Goal: Information Seeking & Learning: Learn about a topic

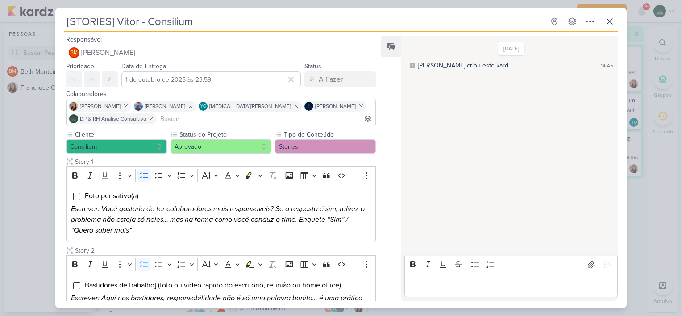
scroll to position [381, 0]
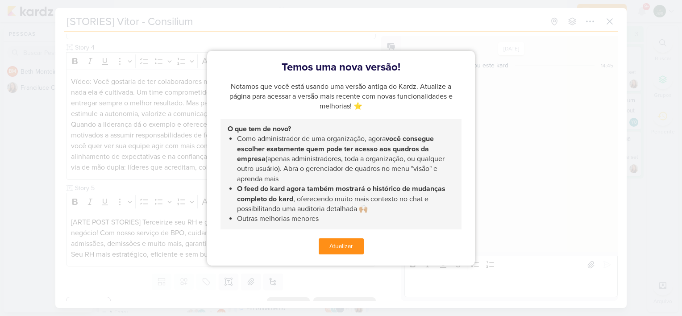
click at [336, 247] on button "Atualizar" at bounding box center [341, 246] width 45 height 16
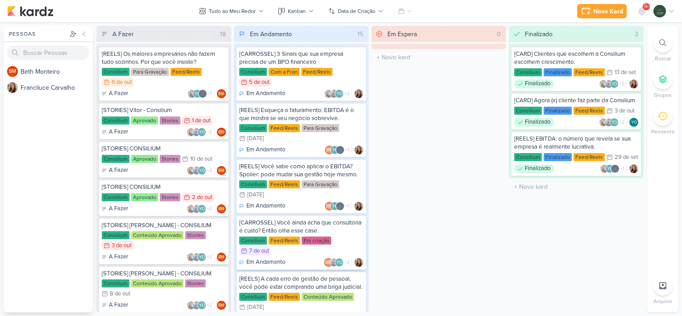
drag, startPoint x: 0, startPoint y: 0, endPoint x: 336, endPoint y: 247, distance: 417.4
click at [336, 258] on div "YO" at bounding box center [339, 262] width 9 height 9
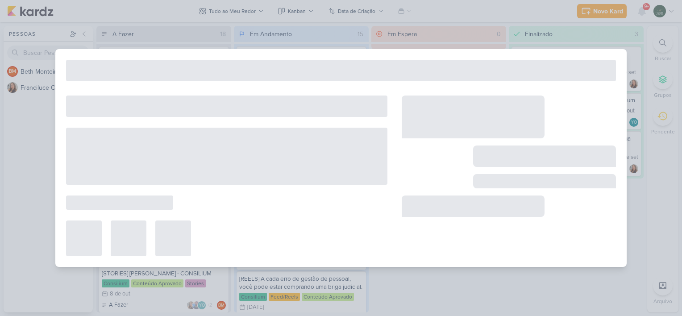
click at [336, 247] on div at bounding box center [226, 239] width 321 height 36
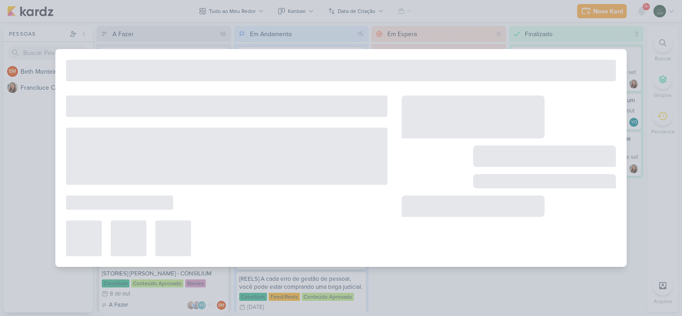
click at [336, 247] on div at bounding box center [226, 239] width 321 height 36
click at [336, 247] on div at bounding box center [340, 158] width 571 height 218
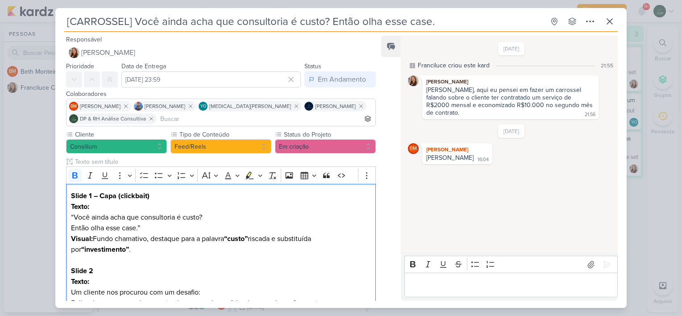
click at [336, 247] on p "Visual: Fundo chamativo, destaque para a palavra “custo” riscada e substituída …" at bounding box center [221, 243] width 300 height 21
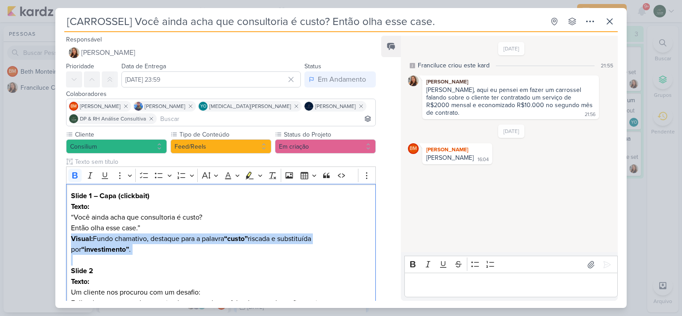
click at [336, 247] on p "Visual: Fundo chamativo, destaque para a palavra “custo” riscada e substituída …" at bounding box center [221, 243] width 300 height 21
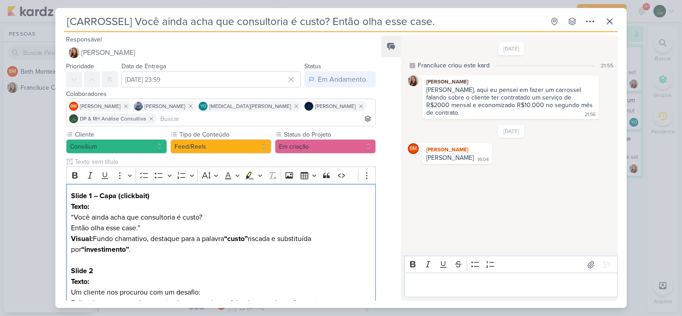
click at [336, 247] on p "Visual: Fundo chamativo, destaque para a palavra “custo” riscada e substituída …" at bounding box center [221, 243] width 300 height 21
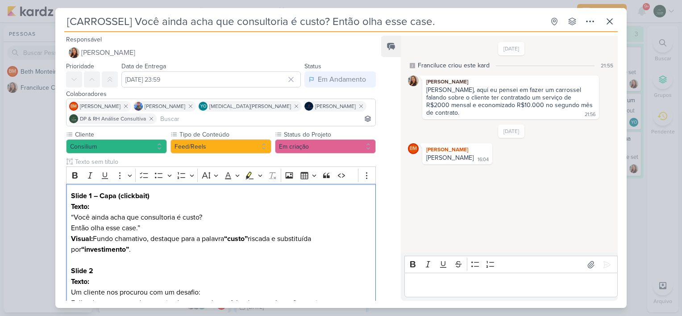
click at [336, 247] on p "Visual: Fundo chamativo, destaque para a palavra “custo” riscada e substituída …" at bounding box center [221, 243] width 300 height 21
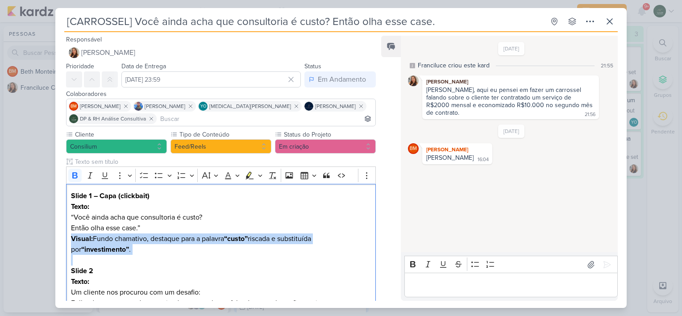
click at [336, 247] on p "Visual: Fundo chamativo, destaque para a palavra “custo” riscada e substituída …" at bounding box center [221, 243] width 300 height 21
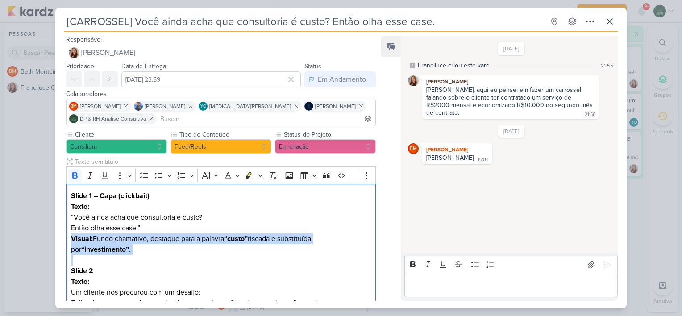
click at [336, 247] on p "Visual: Fundo chamativo, destaque para a palavra “custo” riscada e substituída …" at bounding box center [221, 243] width 300 height 21
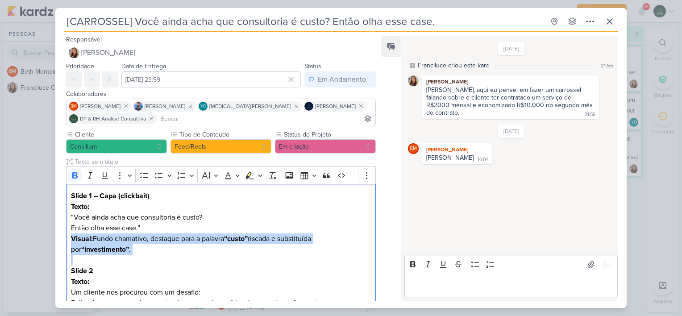
click at [336, 247] on p "Visual: Fundo chamativo, destaque para a palavra “custo” riscada e substituída …" at bounding box center [221, 243] width 300 height 21
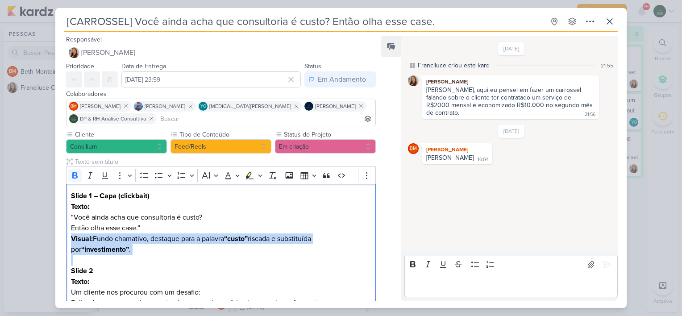
click at [336, 247] on p "Visual: Fundo chamativo, destaque para a palavra “custo” riscada e substituída …" at bounding box center [221, 243] width 300 height 21
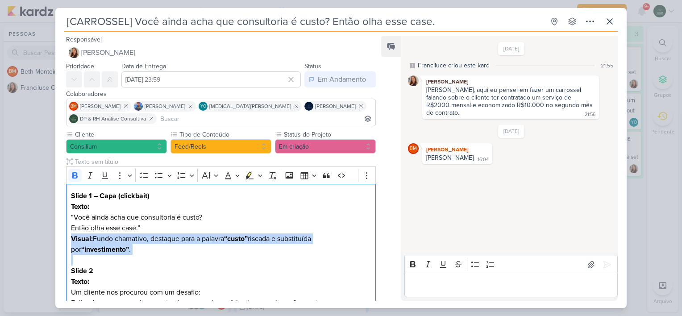
click at [336, 247] on p "Visual: Fundo chamativo, destaque para a palavra “custo” riscada e substituída …" at bounding box center [221, 243] width 300 height 21
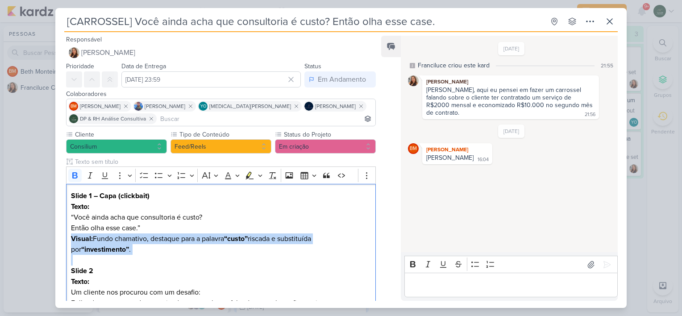
click at [336, 247] on p "Visual: Fundo chamativo, destaque para a palavra “custo” riscada e substituída …" at bounding box center [221, 243] width 300 height 21
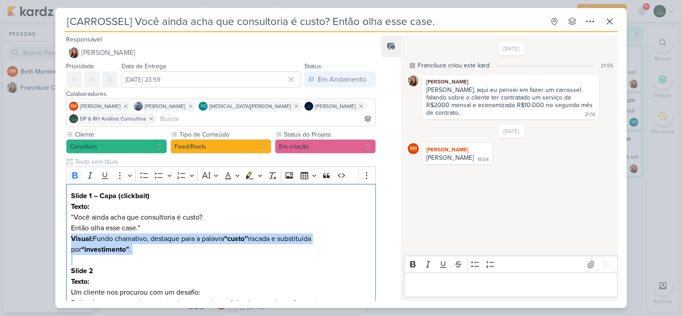
click at [336, 247] on p "Visual: Fundo chamativo, destaque para a palavra “custo” riscada e substituída …" at bounding box center [221, 243] width 300 height 21
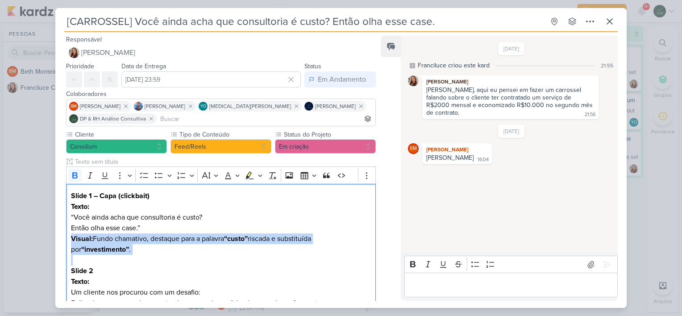
click at [336, 247] on p "Visual: Fundo chamativo, destaque para a palavra “custo” riscada e substituída …" at bounding box center [221, 243] width 300 height 21
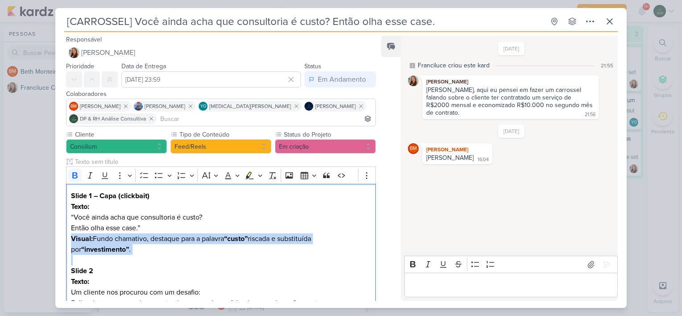
click at [336, 247] on p "Visual: Fundo chamativo, destaque para a palavra “custo” riscada e substituída …" at bounding box center [221, 243] width 300 height 21
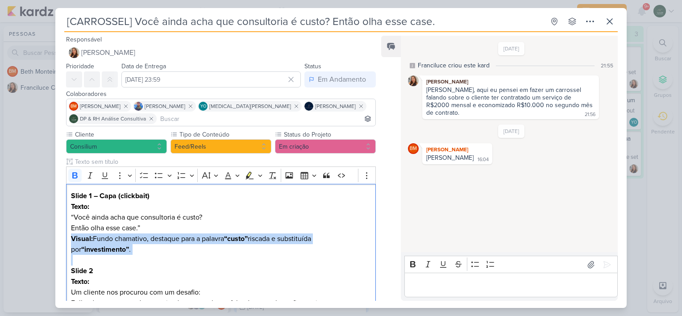
click at [336, 247] on p "Visual: Fundo chamativo, destaque para a palavra “custo” riscada e substituída …" at bounding box center [221, 243] width 300 height 21
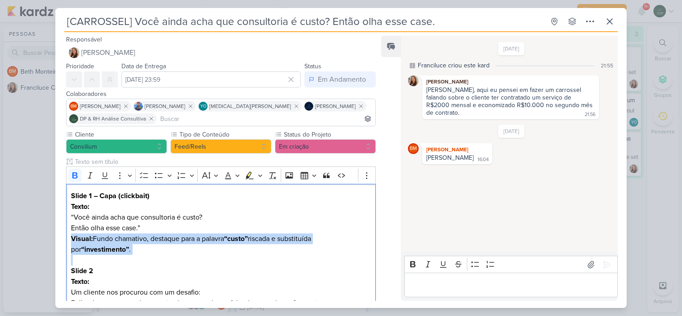
click at [336, 247] on p "Visual: Fundo chamativo, destaque para a palavra “custo” riscada e substituída …" at bounding box center [221, 243] width 300 height 21
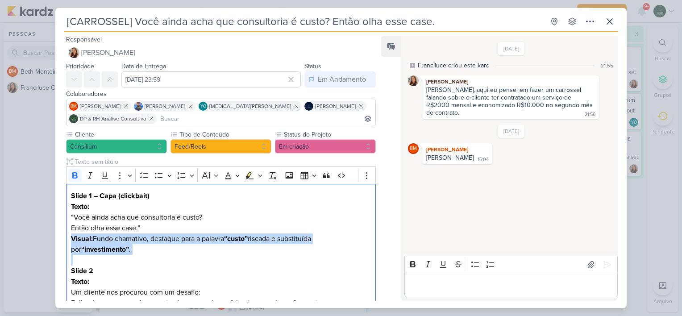
click at [336, 247] on p "Visual: Fundo chamativo, destaque para a palavra “custo” riscada e substituída …" at bounding box center [221, 243] width 300 height 21
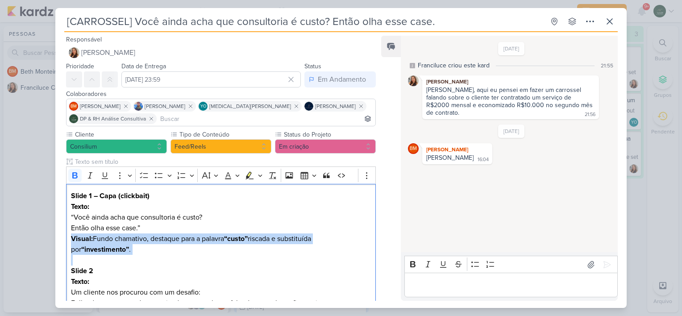
click at [336, 247] on p "Visual: Fundo chamativo, destaque para a palavra “custo” riscada e substituída …" at bounding box center [221, 243] width 300 height 21
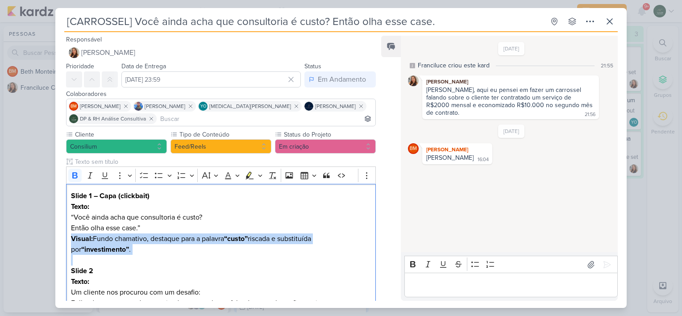
click at [336, 247] on p "Visual: Fundo chamativo, destaque para a palavra “custo” riscada e substituída …" at bounding box center [221, 243] width 300 height 21
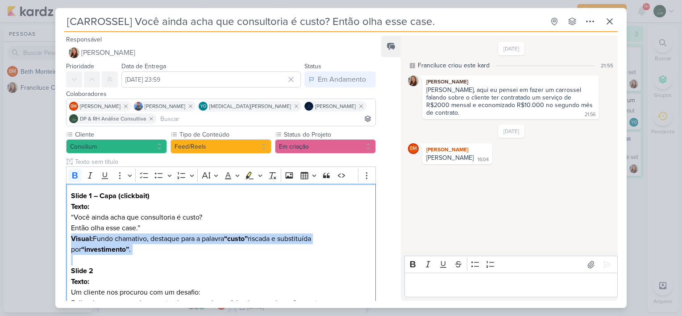
click at [336, 247] on p "Visual: Fundo chamativo, destaque para a palavra “custo” riscada e substituída …" at bounding box center [221, 243] width 300 height 21
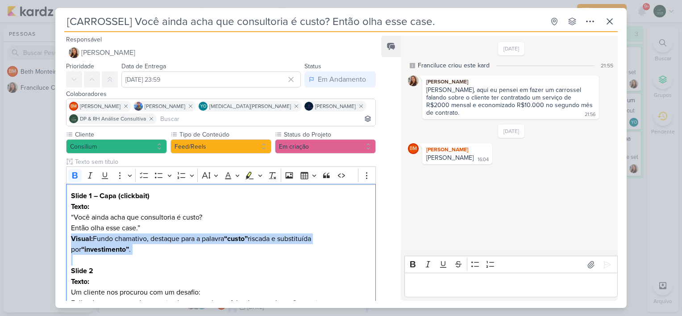
click at [336, 247] on p "Visual: Fundo chamativo, destaque para a palavra “custo” riscada e substituída …" at bounding box center [221, 243] width 300 height 21
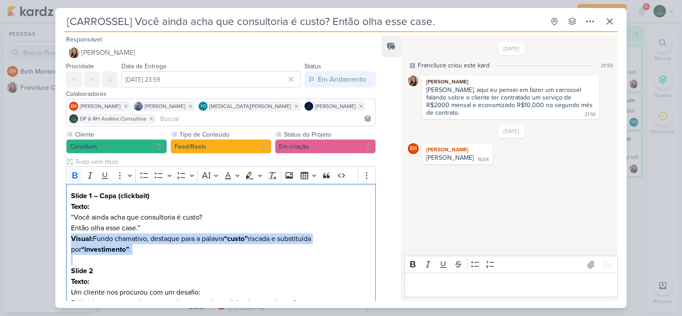
click at [336, 247] on p "Visual: Fundo chamativo, destaque para a palavra “custo” riscada e substituída …" at bounding box center [221, 243] width 300 height 21
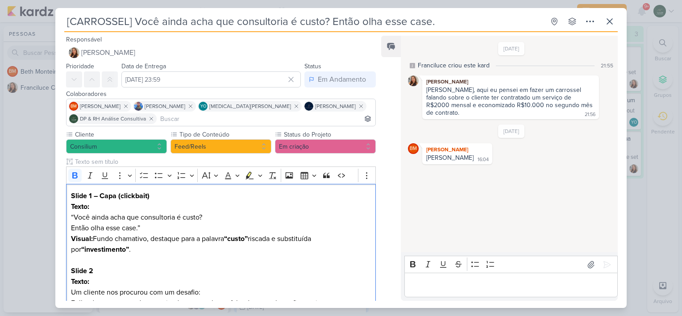
click at [336, 247] on p "Visual: Fundo chamativo, destaque para a palavra “custo” riscada e substituída …" at bounding box center [221, 243] width 300 height 21
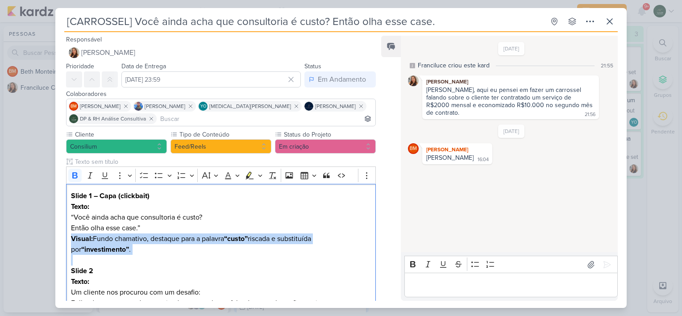
click at [336, 247] on p "Visual: Fundo chamativo, destaque para a palavra “custo” riscada e substituída …" at bounding box center [221, 243] width 300 height 21
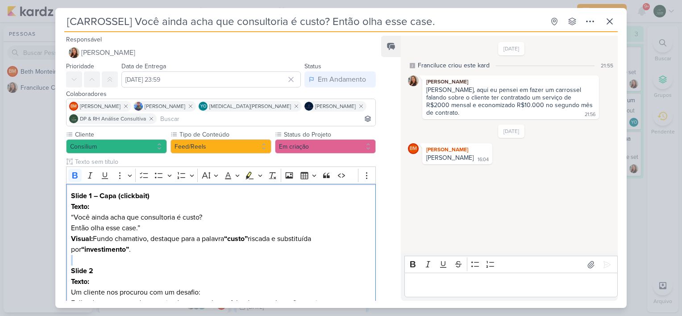
click at [336, 247] on p "Visual: Fundo chamativo, destaque para a palavra “custo” riscada e substituída …" at bounding box center [221, 243] width 300 height 21
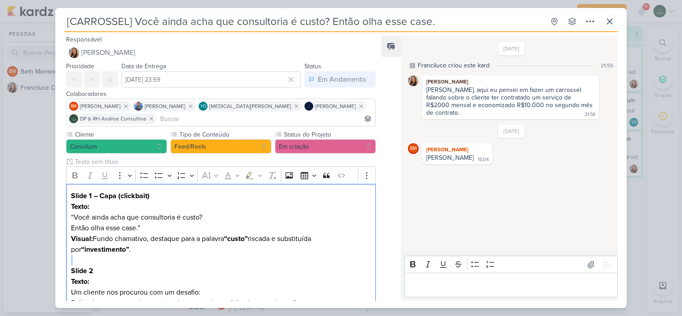
click at [336, 247] on p "Visual: Fundo chamativo, destaque para a palavra “custo” riscada e substituída …" at bounding box center [221, 243] width 300 height 21
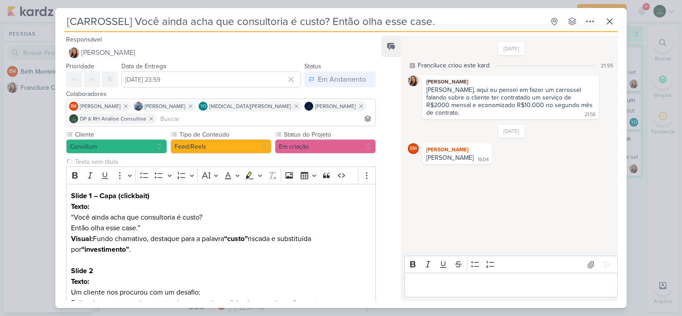
click at [400, 243] on div "Feed Solte o email para atrelar ao kard" at bounding box center [391, 168] width 20 height 265
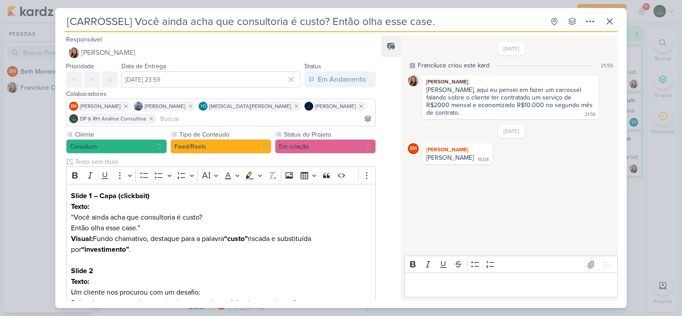
click at [400, 243] on div "Feed Solte o email para atrelar ao kard" at bounding box center [391, 168] width 20 height 265
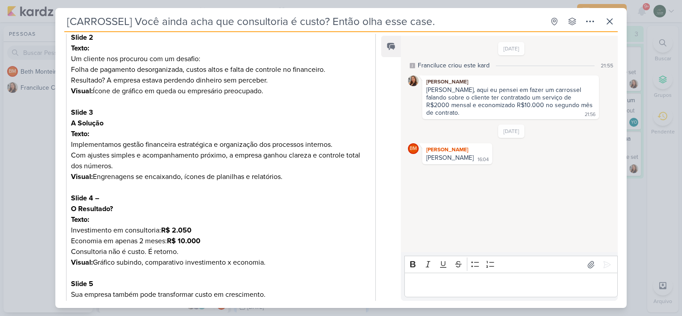
click at [300, 243] on p "Texto: Investimento em consultoria: R$ 2.050 Economia em apenas 2 meses: R$ 10.…" at bounding box center [221, 235] width 300 height 43
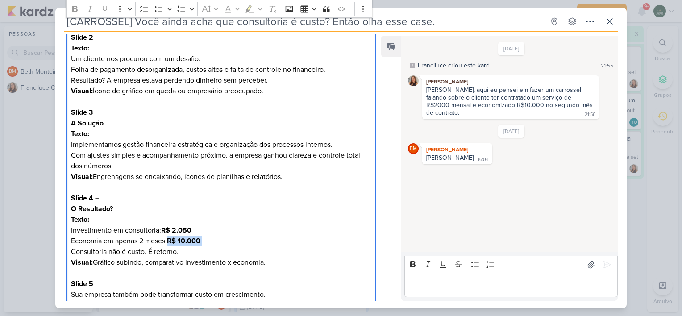
click at [300, 243] on p "Texto: Investimento em consultoria: R$ 2.050 Economia em apenas 2 meses: R$ 10.…" at bounding box center [221, 235] width 300 height 43
click at [301, 243] on p "Texto: Investimento em consultoria: R$ 2.050 Economia em apenas 2 meses: R$ 10.…" at bounding box center [221, 235] width 300 height 43
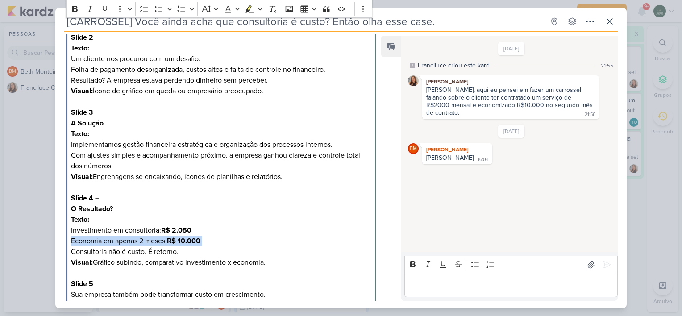
click at [301, 243] on p "Texto: Investimento em consultoria: R$ 2.050 Economia em apenas 2 meses: R$ 10.…" at bounding box center [221, 235] width 300 height 43
click at [302, 243] on p "Texto: Investimento em consultoria: R$ 2.050 Economia em apenas 2 meses: R$ 10.…" at bounding box center [221, 235] width 300 height 43
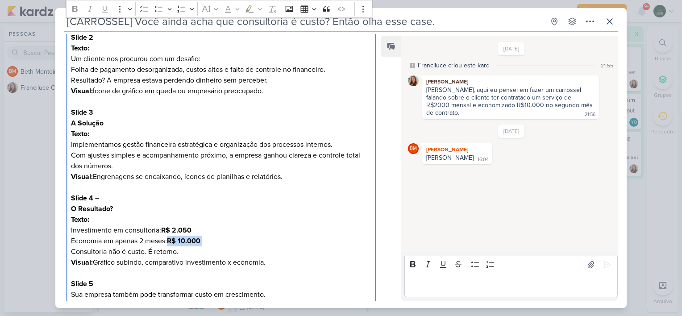
click at [302, 243] on p "Texto: Investimento em consultoria: R$ 2.050 Economia em apenas 2 meses: R$ 10.…" at bounding box center [221, 235] width 300 height 43
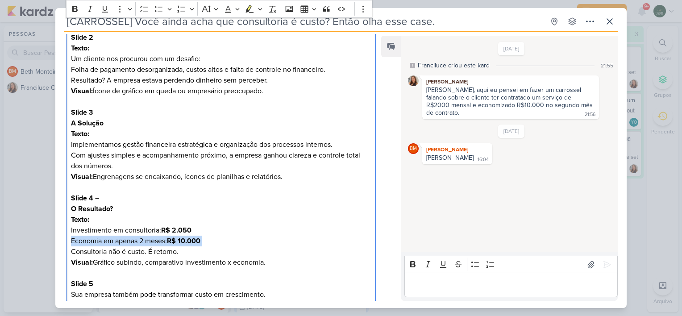
click at [302, 243] on p "Texto: Investimento em consultoria: R$ 2.050 Economia em apenas 2 meses: R$ 10.…" at bounding box center [221, 235] width 300 height 43
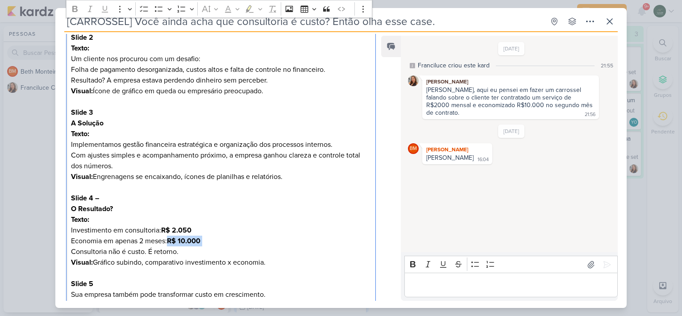
click at [302, 243] on p "Texto: Investimento em consultoria: R$ 2.050 Economia em apenas 2 meses: R$ 10.…" at bounding box center [221, 235] width 300 height 43
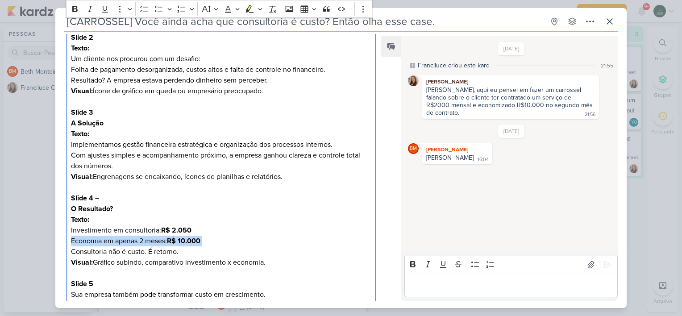
click at [302, 243] on p "Texto: Investimento em consultoria: R$ 2.050 Economia em apenas 2 meses: R$ 10.…" at bounding box center [221, 235] width 300 height 43
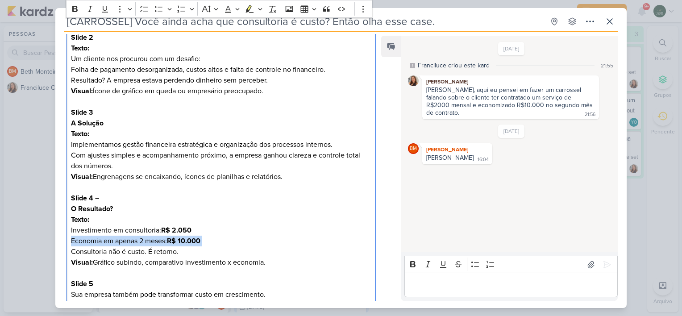
click at [302, 243] on p "Texto: Investimento em consultoria: R$ 2.050 Economia em apenas 2 meses: R$ 10.…" at bounding box center [221, 235] width 300 height 43
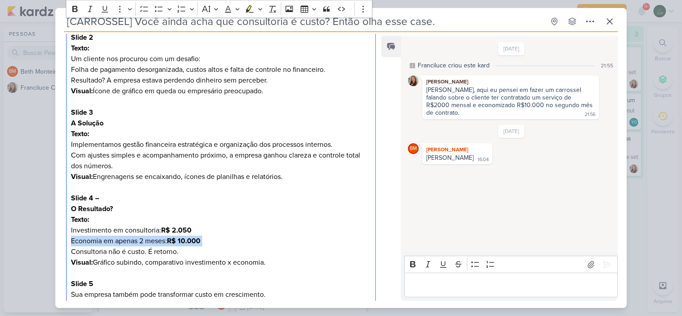
click at [302, 243] on p "Texto: Investimento em consultoria: R$ 2.050 Economia em apenas 2 meses: R$ 10.…" at bounding box center [221, 235] width 300 height 43
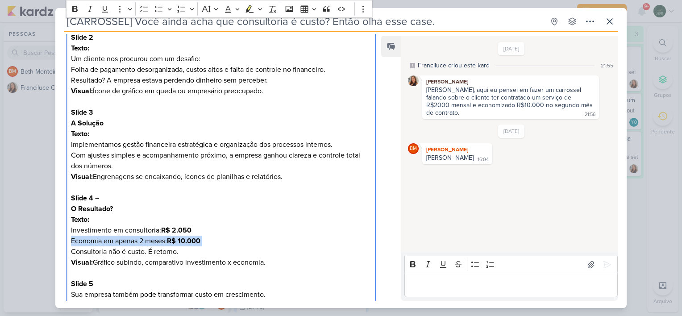
click at [302, 243] on p "Texto: Investimento em consultoria: R$ 2.050 Economia em apenas 2 meses: R$ 10.…" at bounding box center [221, 235] width 300 height 43
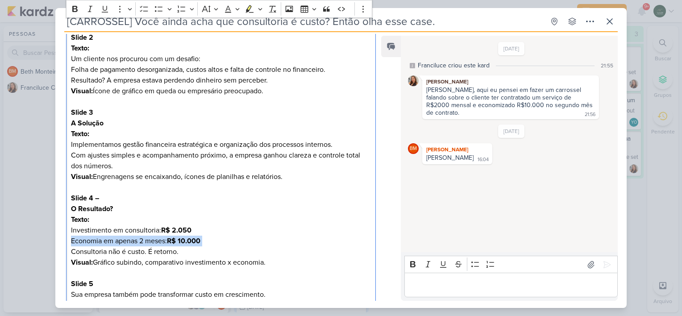
click at [302, 243] on p "Texto: Investimento em consultoria: R$ 2.050 Economia em apenas 2 meses: R$ 10.…" at bounding box center [221, 235] width 300 height 43
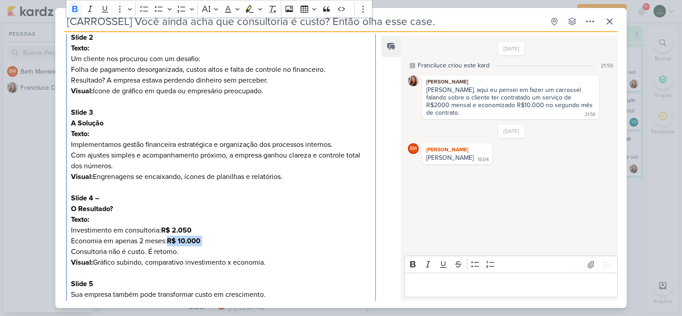
click at [302, 243] on p "Texto: Investimento em consultoria: R$ 2.050 Economia em apenas 2 meses: R$ 10.…" at bounding box center [221, 235] width 300 height 43
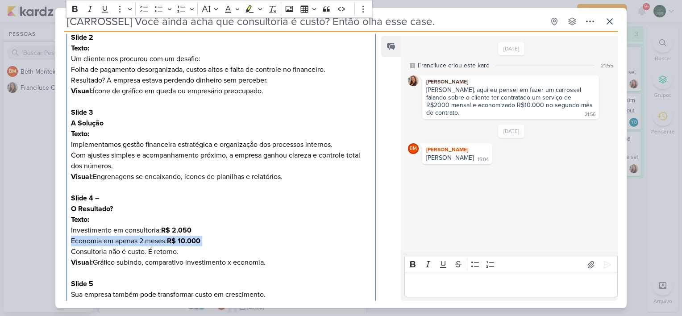
click at [302, 243] on p "Texto: Investimento em consultoria: R$ 2.050 Economia em apenas 2 meses: R$ 10.…" at bounding box center [221, 235] width 300 height 43
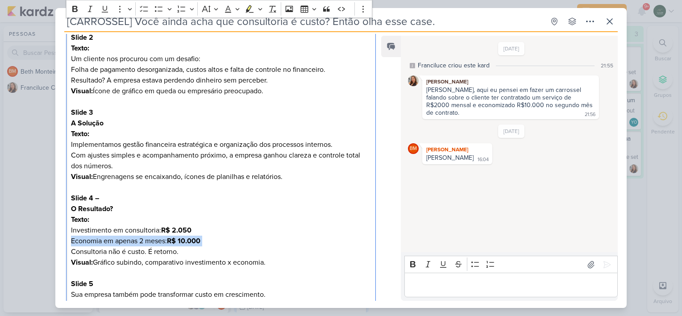
click at [302, 243] on p "Texto: Investimento em consultoria: R$ 2.050 Economia em apenas 2 meses: R$ 10.…" at bounding box center [221, 235] width 300 height 43
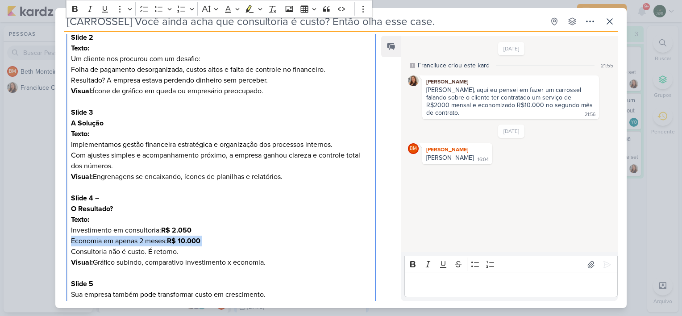
click at [302, 243] on p "Texto: Investimento em consultoria: R$ 2.050 Economia em apenas 2 meses: R$ 10.…" at bounding box center [221, 235] width 300 height 43
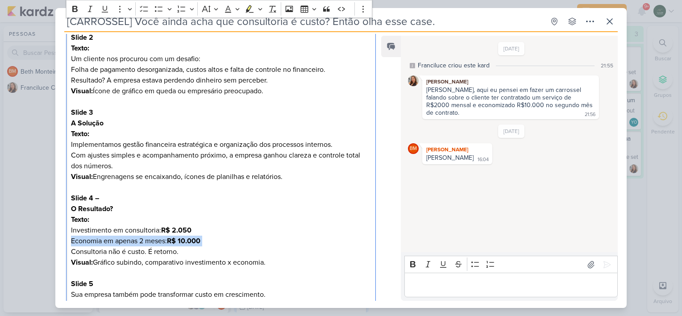
click at [302, 243] on p "Texto: Investimento em consultoria: R$ 2.050 Economia em apenas 2 meses: R$ 10.…" at bounding box center [221, 235] width 300 height 43
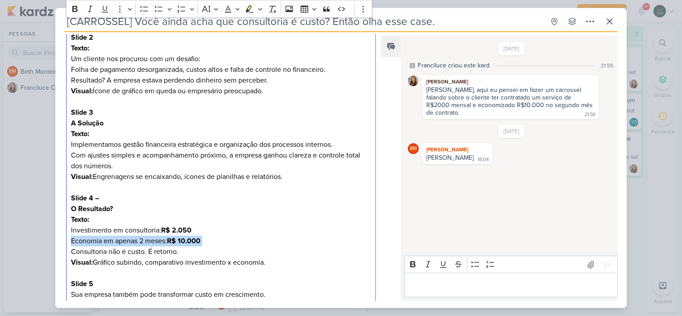
click at [302, 243] on p "Texto: Investimento em consultoria: R$ 2.050 Economia em apenas 2 meses: R$ 10.…" at bounding box center [221, 235] width 300 height 43
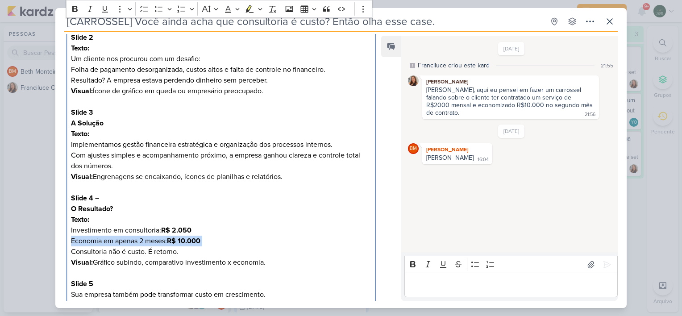
click at [302, 243] on p "Texto: Investimento em consultoria: R$ 2.050 Economia em apenas 2 meses: R$ 10.…" at bounding box center [221, 235] width 300 height 43
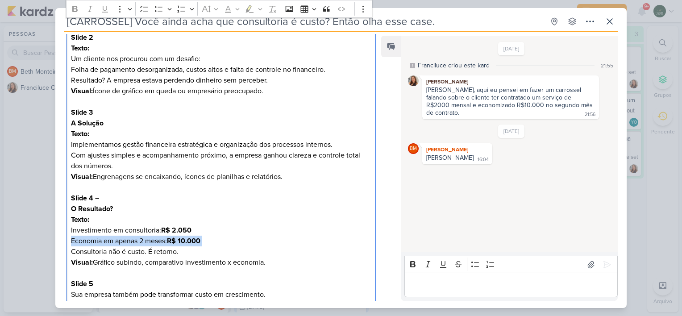
click at [302, 243] on p "Texto: Investimento em consultoria: R$ 2.050 Economia em apenas 2 meses: R$ 10.…" at bounding box center [221, 235] width 300 height 43
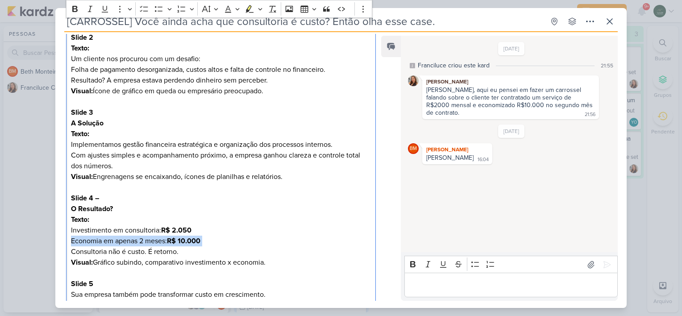
click at [302, 243] on p "Texto: Investimento em consultoria: R$ 2.050 Economia em apenas 2 meses: R$ 10.…" at bounding box center [221, 235] width 300 height 43
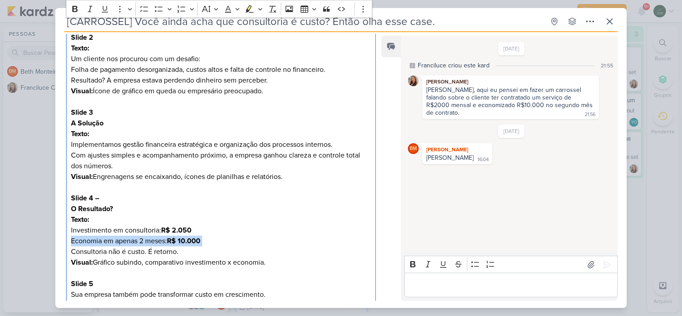
click at [302, 243] on p "Texto: Investimento em consultoria: R$ 2.050 Economia em apenas 2 meses: R$ 10.…" at bounding box center [221, 235] width 300 height 43
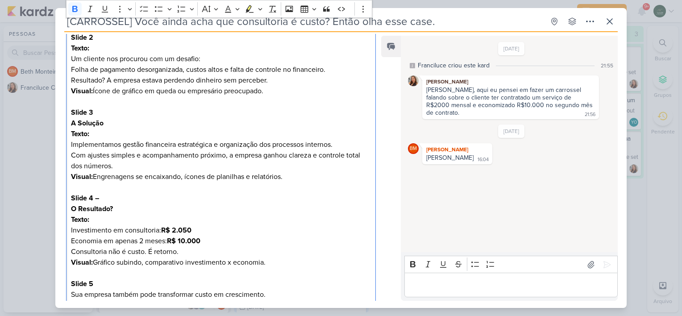
click at [302, 243] on p "Texto: Investimento em consultoria: R$ 2.050 Economia em apenas 2 meses: R$ 10.…" at bounding box center [221, 235] width 300 height 43
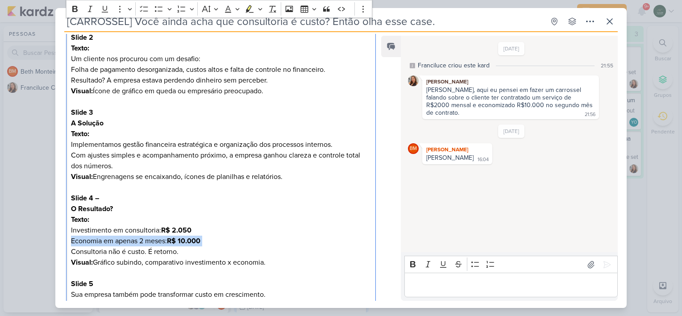
click at [302, 243] on p "Texto: Investimento em consultoria: R$ 2.050 Economia em apenas 2 meses: R$ 10.…" at bounding box center [221, 235] width 300 height 43
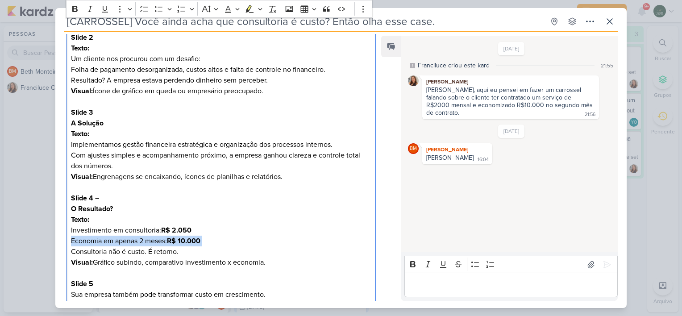
click at [302, 243] on p "Texto: Investimento em consultoria: R$ 2.050 Economia em apenas 2 meses: R$ 10.…" at bounding box center [221, 235] width 300 height 43
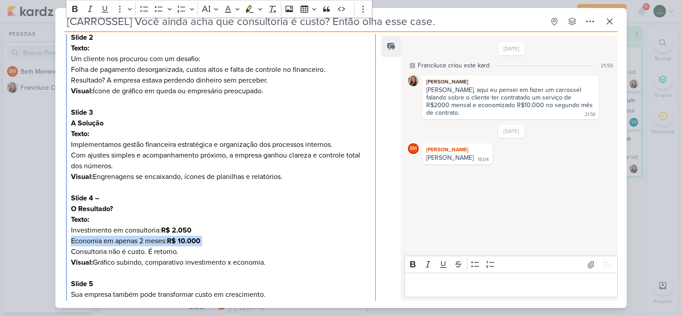
click at [302, 243] on p "Texto: Investimento em consultoria: R$ 2.050 Economia em apenas 2 meses: R$ 10.…" at bounding box center [221, 235] width 300 height 43
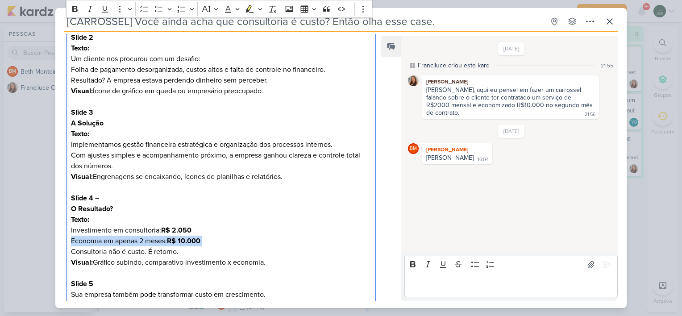
click at [302, 243] on p "Texto: Investimento em consultoria: R$ 2.050 Economia em apenas 2 meses: R$ 10.…" at bounding box center [221, 235] width 300 height 43
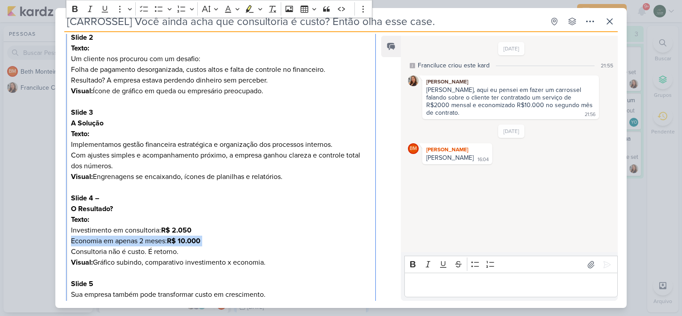
click at [302, 243] on p "Texto: Investimento em consultoria: R$ 2.050 Economia em apenas 2 meses: R$ 10.…" at bounding box center [221, 235] width 300 height 43
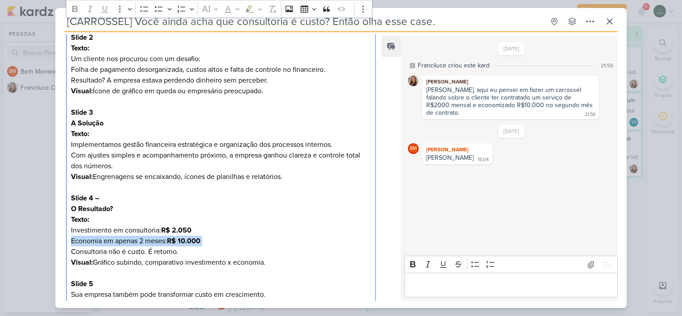
click at [302, 243] on p "Texto: Investimento em consultoria: R$ 2.050 Economia em apenas 2 meses: R$ 10.…" at bounding box center [221, 235] width 300 height 43
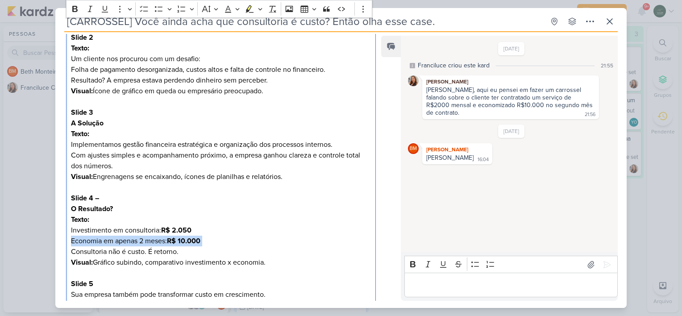
click at [302, 243] on p "Texto: Investimento em consultoria: R$ 2.050 Economia em apenas 2 meses: R$ 10.…" at bounding box center [221, 235] width 300 height 43
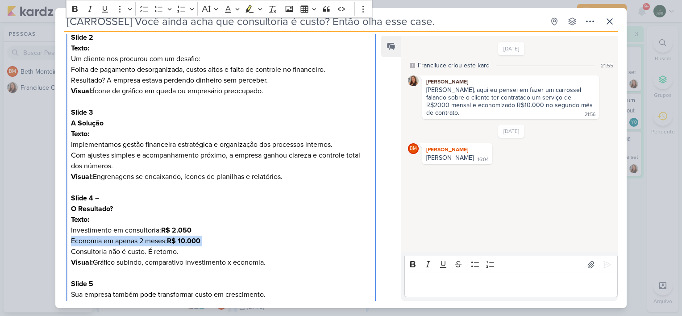
click at [302, 243] on p "Texto: Investimento em consultoria: R$ 2.050 Economia em apenas 2 meses: R$ 10.…" at bounding box center [221, 235] width 300 height 43
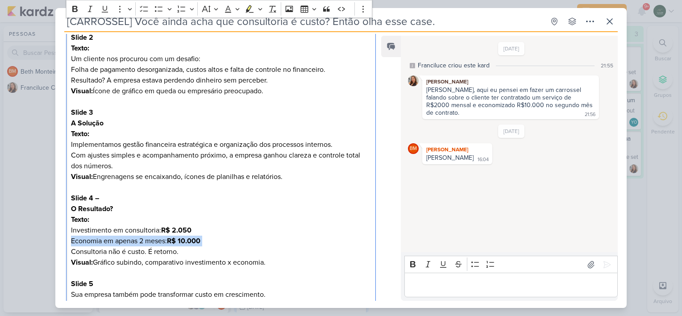
click at [302, 243] on p "Texto: Investimento em consultoria: R$ 2.050 Economia em apenas 2 meses: R$ 10.…" at bounding box center [221, 235] width 300 height 43
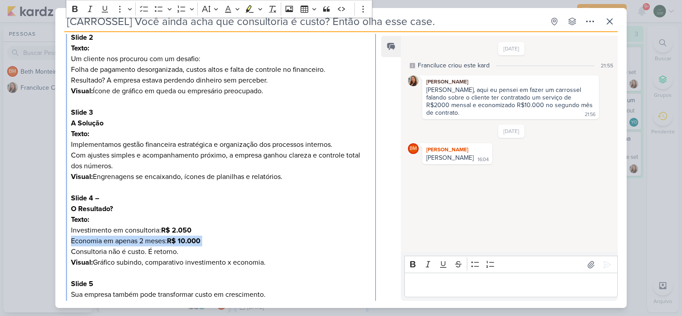
click at [302, 243] on p "Texto: Investimento em consultoria: R$ 2.050 Economia em apenas 2 meses: R$ 10.…" at bounding box center [221, 235] width 300 height 43
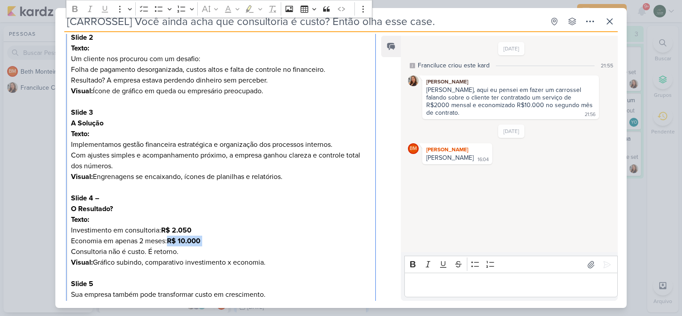
click at [302, 243] on p "Texto: Investimento em consultoria: R$ 2.050 Economia em apenas 2 meses: R$ 10.…" at bounding box center [221, 235] width 300 height 43
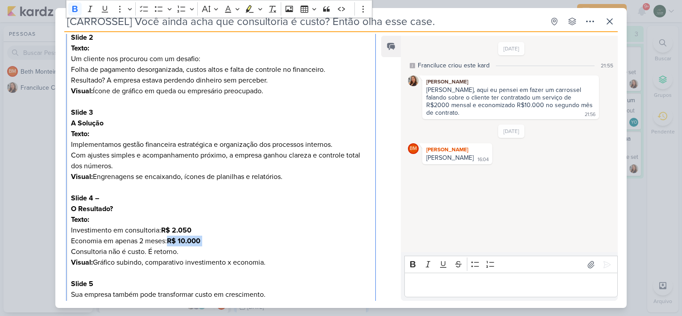
click at [302, 243] on p "Texto: Investimento em consultoria: R$ 2.050 Economia em apenas 2 meses: R$ 10.…" at bounding box center [221, 235] width 300 height 43
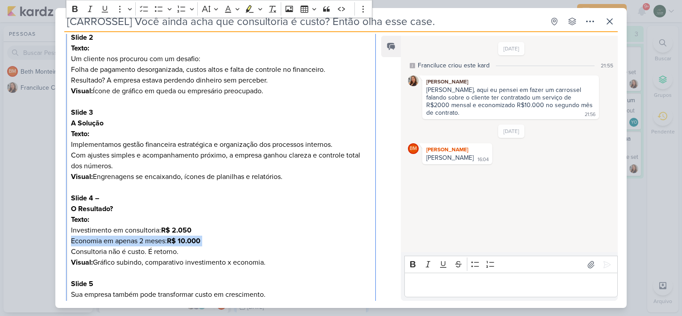
click at [302, 243] on p "Texto: Investimento em consultoria: R$ 2.050 Economia em apenas 2 meses: R$ 10.…" at bounding box center [221, 235] width 300 height 43
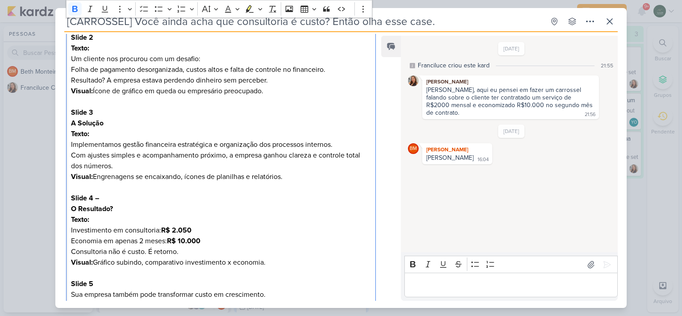
click at [302, 243] on p "Texto: Investimento em consultoria: R$ 2.050 Economia em apenas 2 meses: R$ 10.…" at bounding box center [221, 235] width 300 height 43
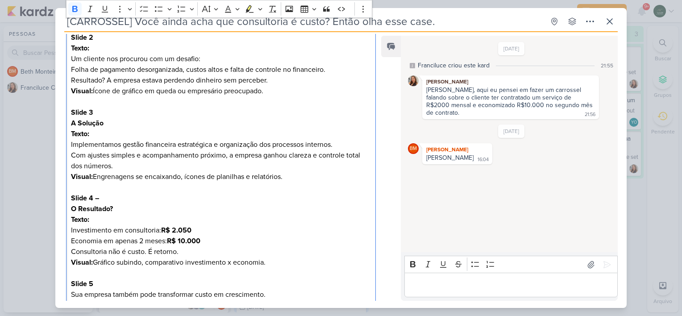
click at [302, 243] on p "Texto: Investimento em consultoria: R$ 2.050 Economia em apenas 2 meses: R$ 10.…" at bounding box center [221, 235] width 300 height 43
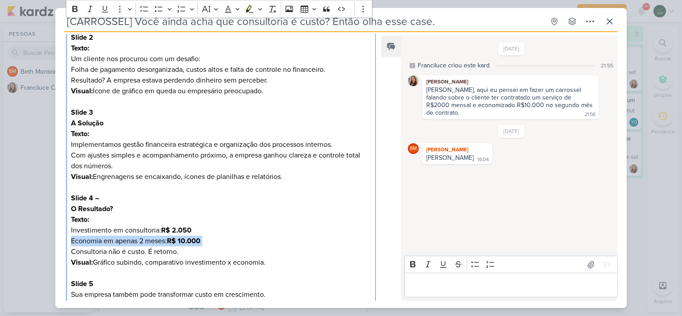
click at [302, 243] on p "Texto: Investimento em consultoria: R$ 2.050 Economia em apenas 2 meses: R$ 10.…" at bounding box center [221, 235] width 300 height 43
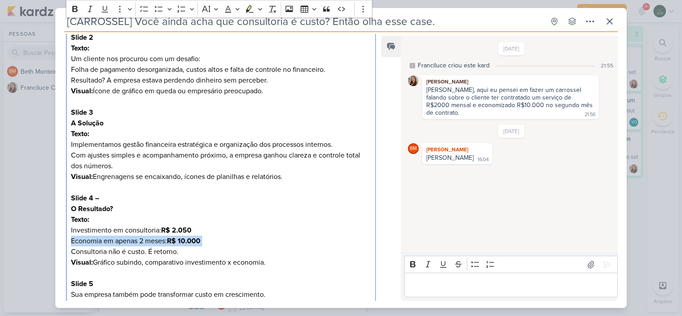
click at [302, 243] on p "Texto: Investimento em consultoria: R$ 2.050 Economia em apenas 2 meses: R$ 10.…" at bounding box center [221, 235] width 300 height 43
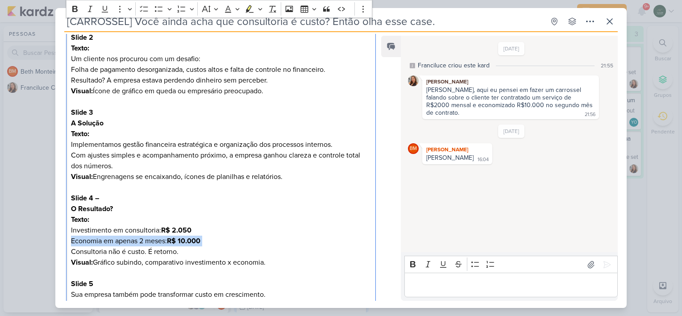
click at [302, 243] on p "Texto: Investimento em consultoria: R$ 2.050 Economia em apenas 2 meses: R$ 10.…" at bounding box center [221, 235] width 300 height 43
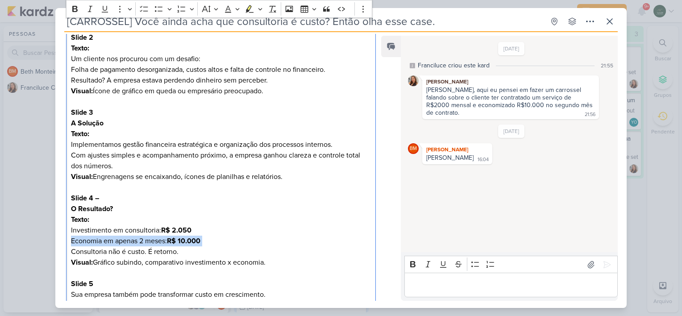
click at [302, 243] on p "Texto: Investimento em consultoria: R$ 2.050 Economia em apenas 2 meses: R$ 10.…" at bounding box center [221, 235] width 300 height 43
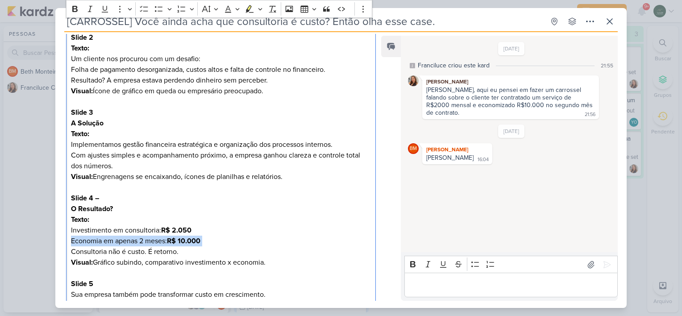
click at [302, 243] on p "Texto: Investimento em consultoria: R$ 2.050 Economia em apenas 2 meses: R$ 10.…" at bounding box center [221, 235] width 300 height 43
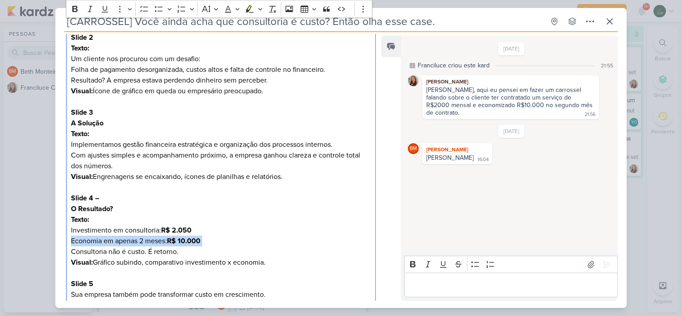
click at [302, 243] on p "Texto: Investimento em consultoria: R$ 2.050 Economia em apenas 2 meses: R$ 10.…" at bounding box center [221, 235] width 300 height 43
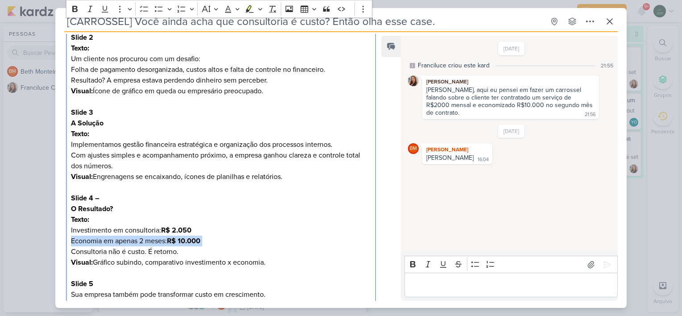
click at [302, 243] on p "Texto: Investimento em consultoria: R$ 2.050 Economia em apenas 2 meses: R$ 10.…" at bounding box center [221, 235] width 300 height 43
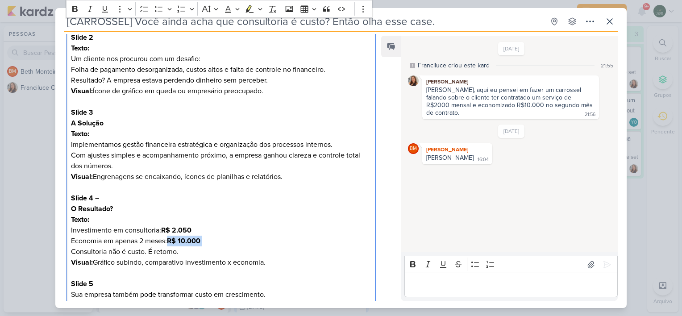
click at [302, 243] on p "Texto: Investimento em consultoria: R$ 2.050 Economia em apenas 2 meses: R$ 10.…" at bounding box center [221, 235] width 300 height 43
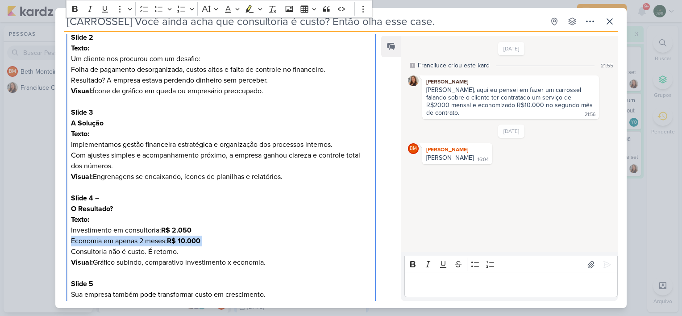
click at [302, 243] on p "Texto: Investimento em consultoria: R$ 2.050 Economia em apenas 2 meses: R$ 10.…" at bounding box center [221, 235] width 300 height 43
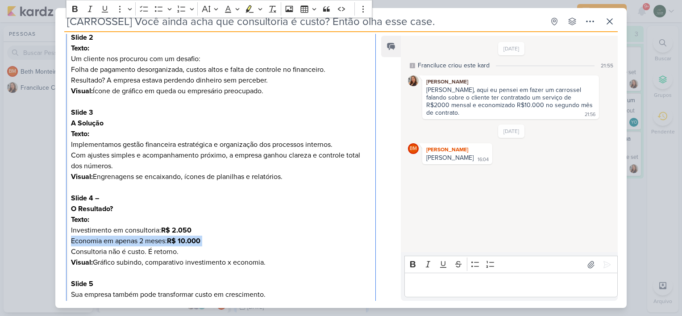
click at [302, 243] on p "Texto: Investimento em consultoria: R$ 2.050 Economia em apenas 2 meses: R$ 10.…" at bounding box center [221, 235] width 300 height 43
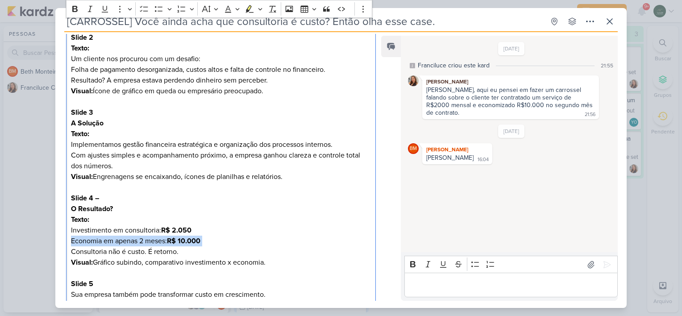
click at [302, 243] on p "Texto: Investimento em consultoria: R$ 2.050 Economia em apenas 2 meses: R$ 10.…" at bounding box center [221, 235] width 300 height 43
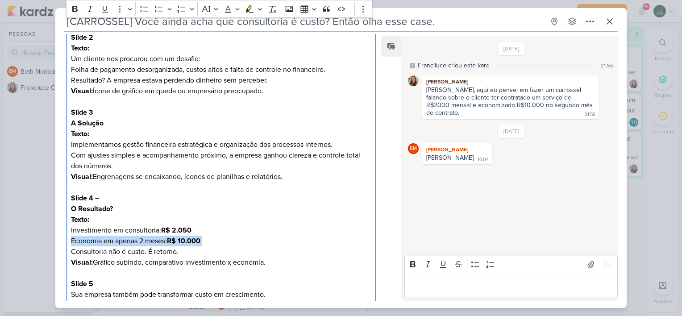
click at [302, 243] on p "Texto: Investimento em consultoria: R$ 2.050 Economia em apenas 2 meses: R$ 10.…" at bounding box center [221, 235] width 300 height 43
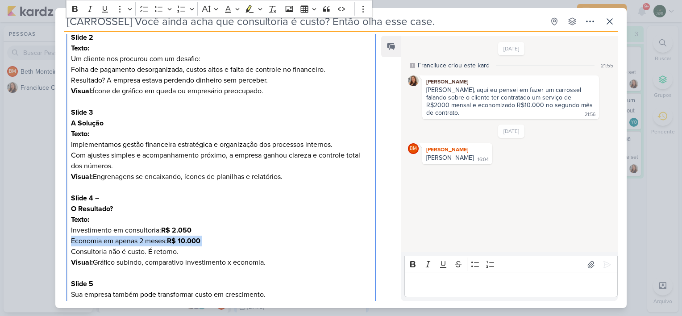
click at [302, 243] on p "Texto: Investimento em consultoria: R$ 2.050 Economia em apenas 2 meses: R$ 10.…" at bounding box center [221, 235] width 300 height 43
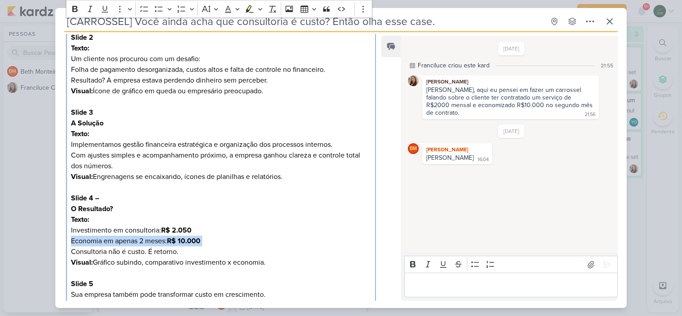
click at [302, 243] on p "Texto: Investimento em consultoria: R$ 2.050 Economia em apenas 2 meses: R$ 10.…" at bounding box center [221, 235] width 300 height 43
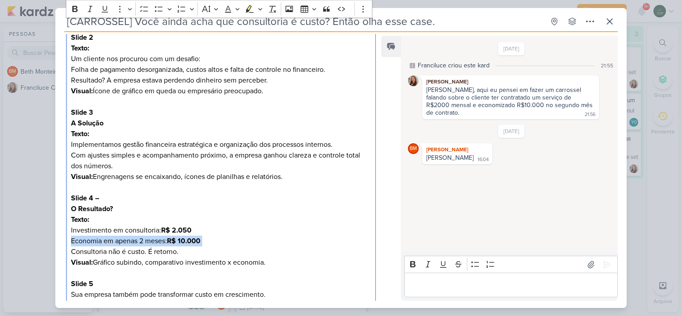
click at [302, 243] on p "Texto: Investimento em consultoria: R$ 2.050 Economia em apenas 2 meses: R$ 10.…" at bounding box center [221, 235] width 300 height 43
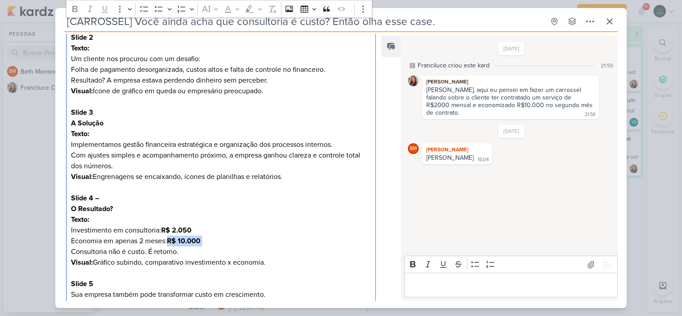
click at [302, 243] on p "Texto: Investimento em consultoria: R$ 2.050 Economia em apenas 2 meses: R$ 10.…" at bounding box center [221, 235] width 300 height 43
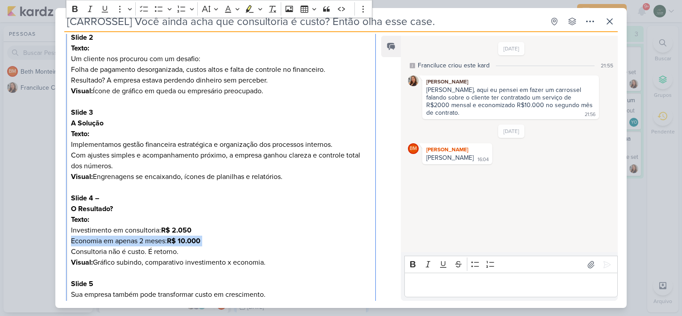
click at [302, 243] on p "Texto: Investimento em consultoria: R$ 2.050 Economia em apenas 2 meses: R$ 10.…" at bounding box center [221, 235] width 300 height 43
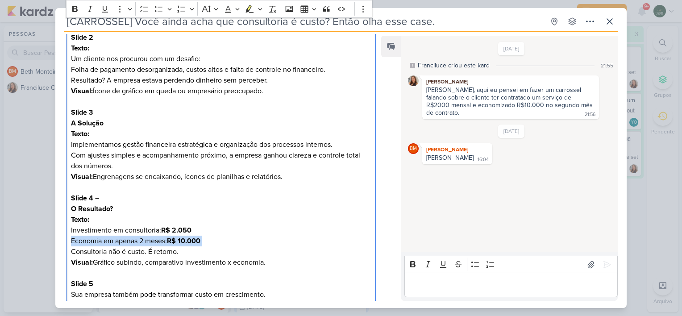
click at [302, 243] on p "Texto: Investimento em consultoria: R$ 2.050 Economia em apenas 2 meses: R$ 10.…" at bounding box center [221, 235] width 300 height 43
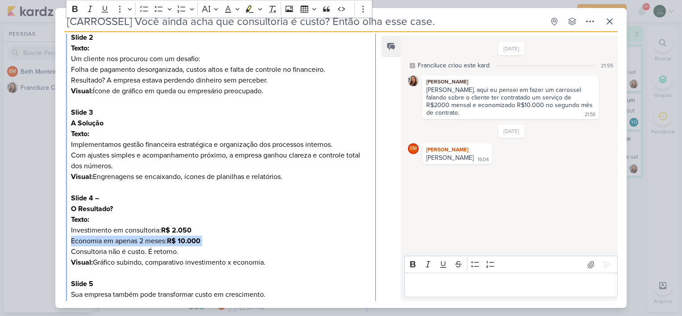
click at [302, 243] on p "Texto: Investimento em consultoria: R$ 2.050 Economia em apenas 2 meses: R$ 10.…" at bounding box center [221, 235] width 300 height 43
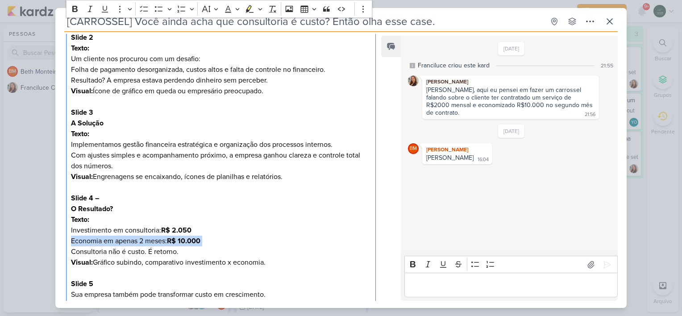
click at [302, 243] on p "Texto: Investimento em consultoria: R$ 2.050 Economia em apenas 2 meses: R$ 10.…" at bounding box center [221, 235] width 300 height 43
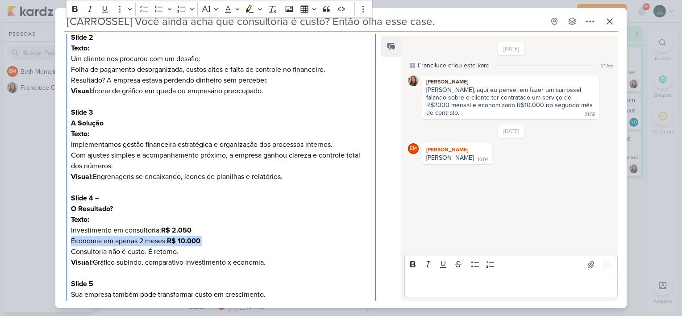
click at [302, 243] on p "Texto: Investimento em consultoria: R$ 2.050 Economia em apenas 2 meses: R$ 10.…" at bounding box center [221, 235] width 300 height 43
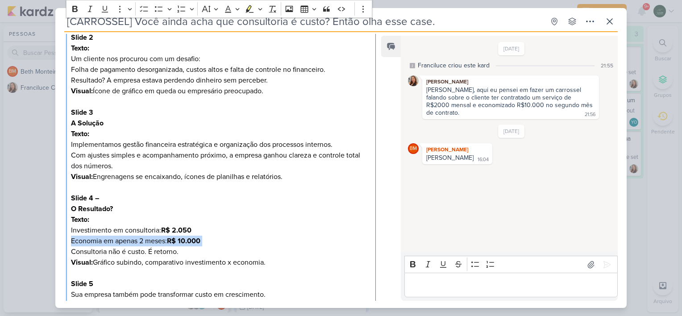
click at [302, 243] on p "Texto: Investimento em consultoria: R$ 2.050 Economia em apenas 2 meses: R$ 10.…" at bounding box center [221, 235] width 300 height 43
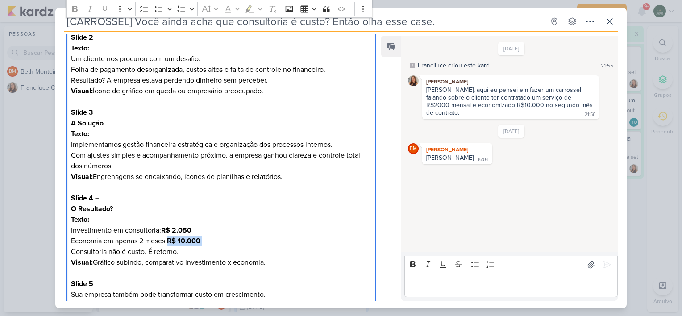
click at [302, 243] on p "Texto: Investimento em consultoria: R$ 2.050 Economia em apenas 2 meses: R$ 10.…" at bounding box center [221, 235] width 300 height 43
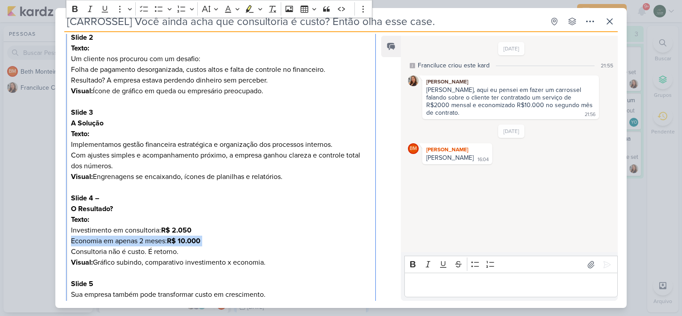
click at [302, 243] on p "Texto: Investimento em consultoria: R$ 2.050 Economia em apenas 2 meses: R$ 10.…" at bounding box center [221, 235] width 300 height 43
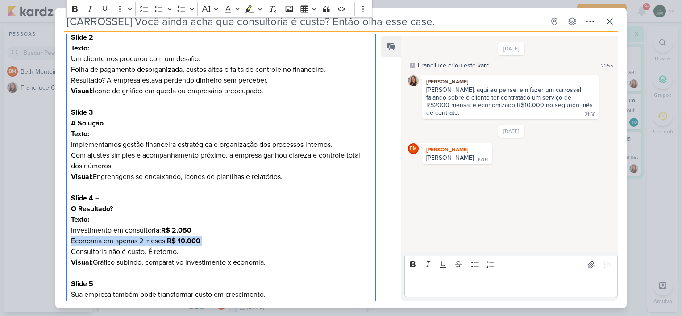
click at [302, 243] on p "Texto: Investimento em consultoria: R$ 2.050 Economia em apenas 2 meses: R$ 10.…" at bounding box center [221, 235] width 300 height 43
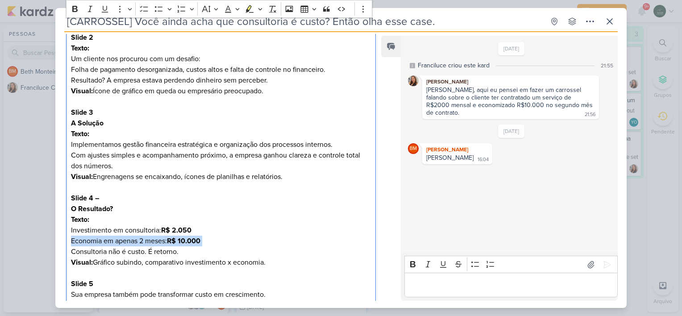
click at [302, 243] on p "Texto: Investimento em consultoria: R$ 2.050 Economia em apenas 2 meses: R$ 10.…" at bounding box center [221, 235] width 300 height 43
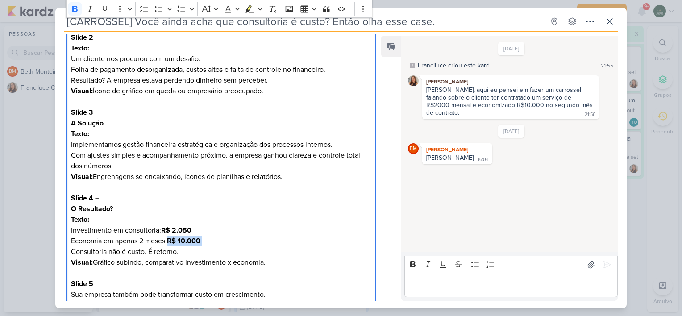
click at [302, 243] on p "Texto: Investimento em consultoria: R$ 2.050 Economia em apenas 2 meses: R$ 10.…" at bounding box center [221, 235] width 300 height 43
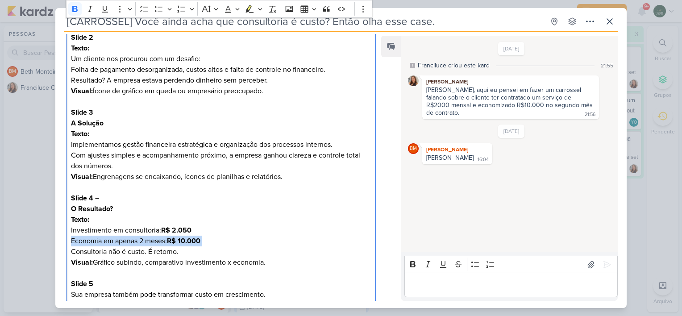
click at [302, 243] on p "Texto: Investimento em consultoria: R$ 2.050 Economia em apenas 2 meses: R$ 10.…" at bounding box center [221, 235] width 300 height 43
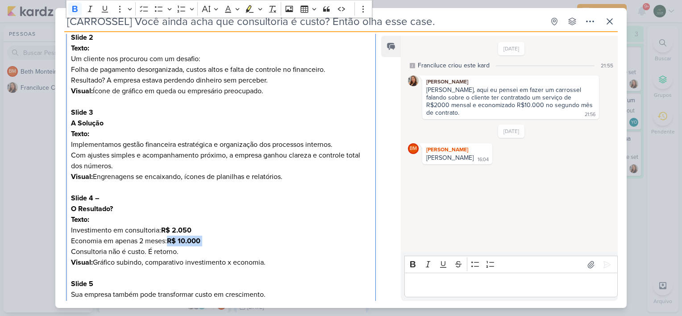
click at [302, 243] on p "Texto: Investimento em consultoria: R$ 2.050 Economia em apenas 2 meses: R$ 10.…" at bounding box center [221, 235] width 300 height 43
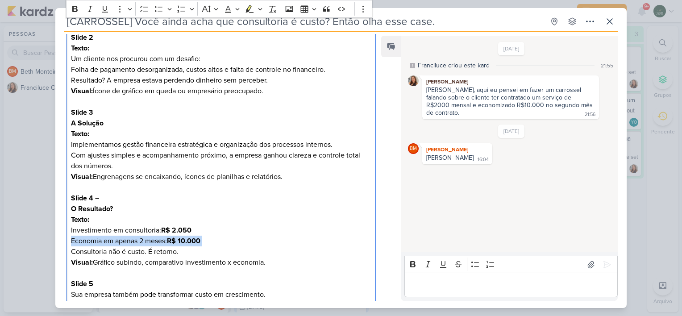
click at [302, 243] on p "Texto: Investimento em consultoria: R$ 2.050 Economia em apenas 2 meses: R$ 10.…" at bounding box center [221, 235] width 300 height 43
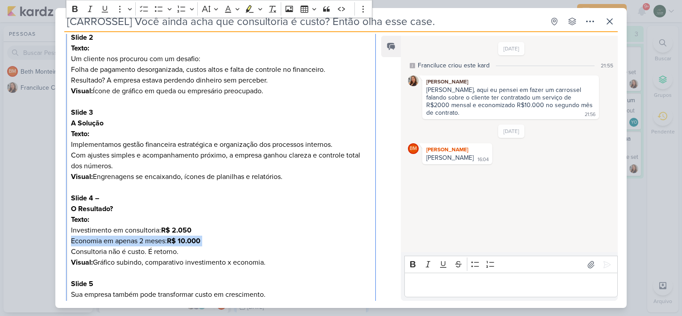
click at [302, 243] on p "Texto: Investimento em consultoria: R$ 2.050 Economia em apenas 2 meses: R$ 10.…" at bounding box center [221, 235] width 300 height 43
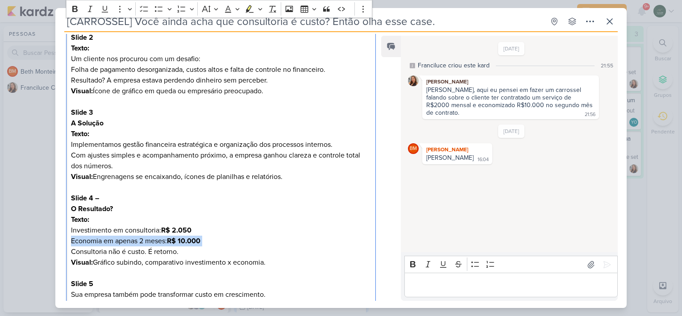
click at [302, 243] on p "Texto: Investimento em consultoria: R$ 2.050 Economia em apenas 2 meses: R$ 10.…" at bounding box center [221, 235] width 300 height 43
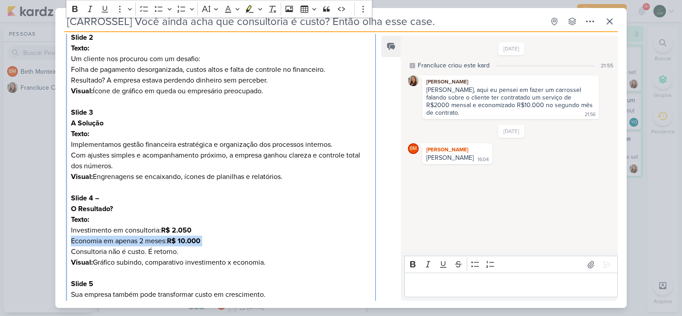
click at [302, 243] on p "Texto: Investimento em consultoria: R$ 2.050 Economia em apenas 2 meses: R$ 10.…" at bounding box center [221, 235] width 300 height 43
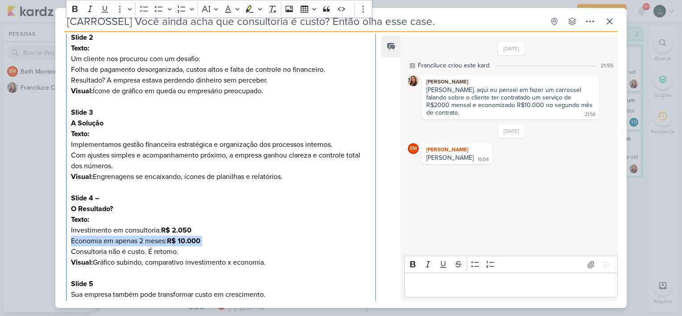
click at [302, 243] on p "Texto: Investimento em consultoria: R$ 2.050 Economia em apenas 2 meses: R$ 10.…" at bounding box center [221, 235] width 300 height 43
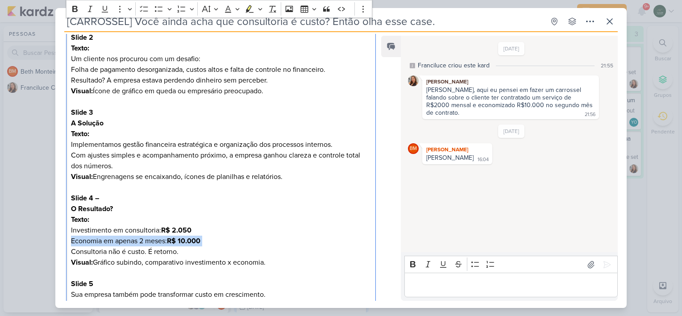
click at [302, 243] on p "Texto: Investimento em consultoria: R$ 2.050 Economia em apenas 2 meses: R$ 10.…" at bounding box center [221, 235] width 300 height 43
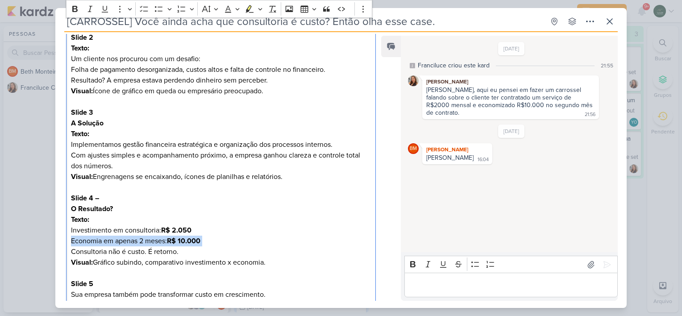
click at [302, 243] on p "Texto: Investimento em consultoria: R$ 2.050 Economia em apenas 2 meses: R$ 10.…" at bounding box center [221, 235] width 300 height 43
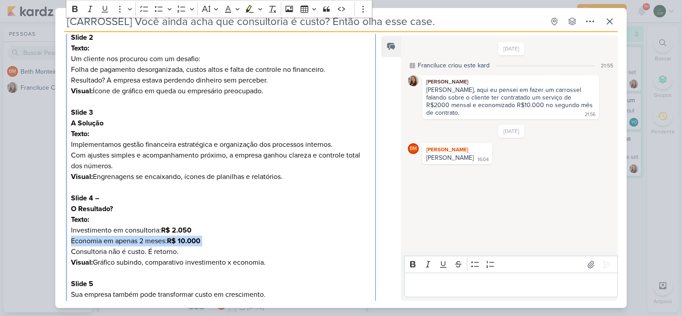
click at [302, 243] on p "Texto: Investimento em consultoria: R$ 2.050 Economia em apenas 2 meses: R$ 10.…" at bounding box center [221, 235] width 300 height 43
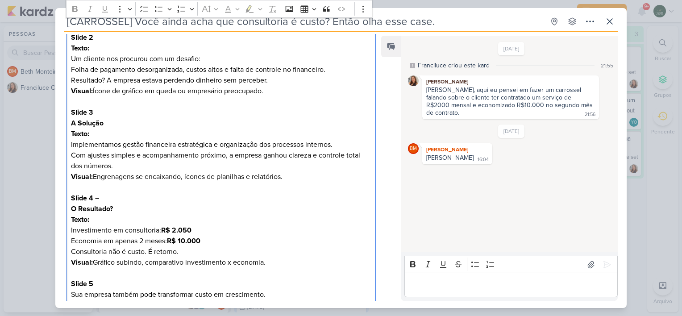
click at [302, 243] on p "Texto: Investimento em consultoria: R$ 2.050 Economia em apenas 2 meses: R$ 10.…" at bounding box center [221, 235] width 300 height 43
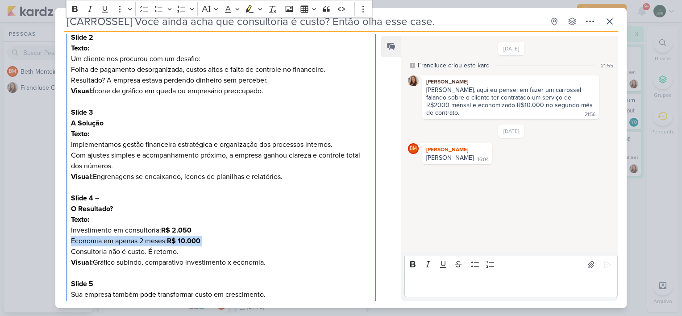
click at [302, 243] on p "Texto: Investimento em consultoria: R$ 2.050 Economia em apenas 2 meses: R$ 10.…" at bounding box center [221, 235] width 300 height 43
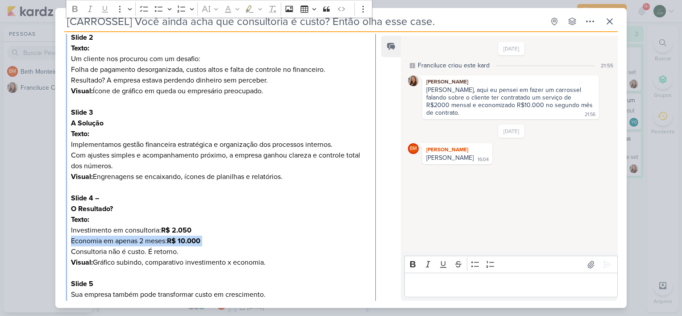
click at [302, 243] on p "Texto: Investimento em consultoria: R$ 2.050 Economia em apenas 2 meses: R$ 10.…" at bounding box center [221, 235] width 300 height 43
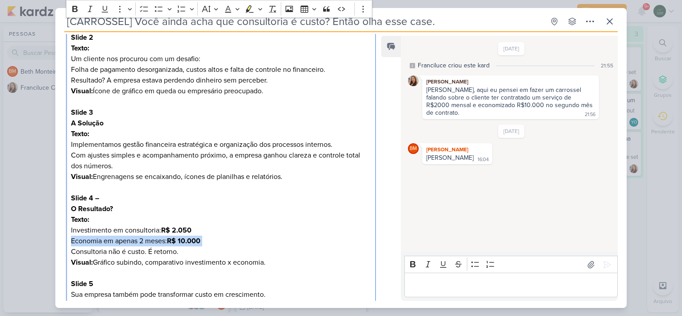
click at [302, 243] on p "Texto: Investimento em consultoria: R$ 2.050 Economia em apenas 2 meses: R$ 10.…" at bounding box center [221, 235] width 300 height 43
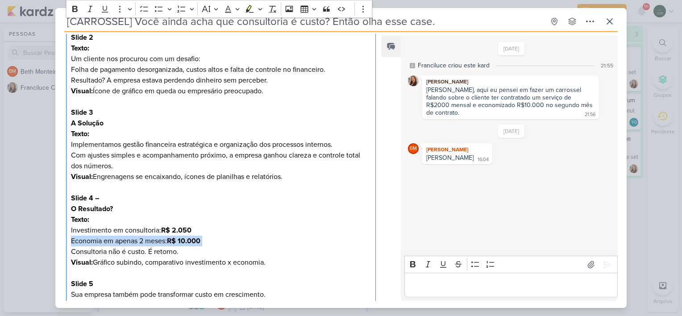
click at [302, 243] on p "Texto: Investimento em consultoria: R$ 2.050 Economia em apenas 2 meses: R$ 10.…" at bounding box center [221, 235] width 300 height 43
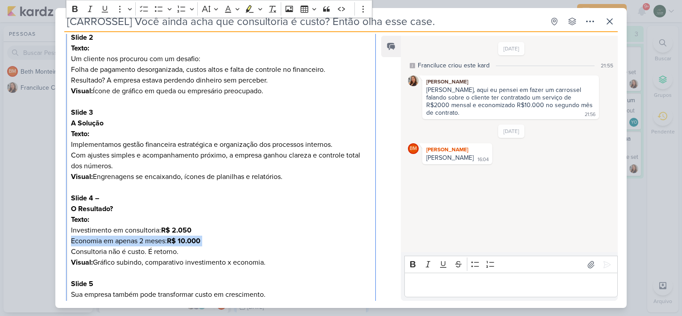
click at [302, 243] on p "Texto: Investimento em consultoria: R$ 2.050 Economia em apenas 2 meses: R$ 10.…" at bounding box center [221, 235] width 300 height 43
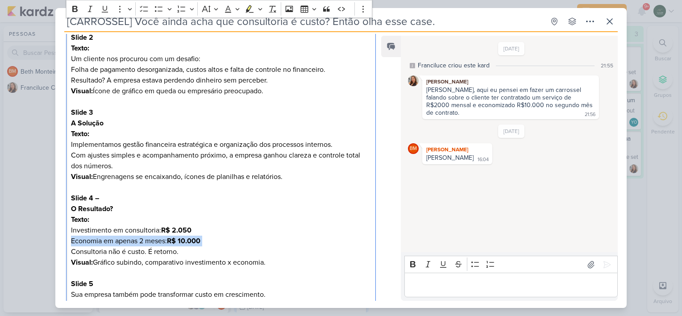
click at [302, 243] on p "Texto: Investimento em consultoria: R$ 2.050 Economia em apenas 2 meses: R$ 10.…" at bounding box center [221, 235] width 300 height 43
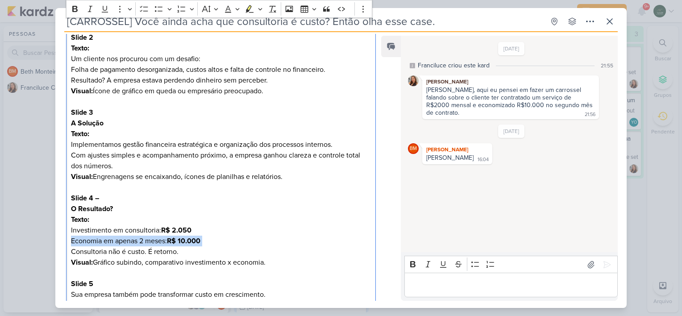
click at [302, 243] on p "Texto: Investimento em consultoria: R$ 2.050 Economia em apenas 2 meses: R$ 10.…" at bounding box center [221, 235] width 300 height 43
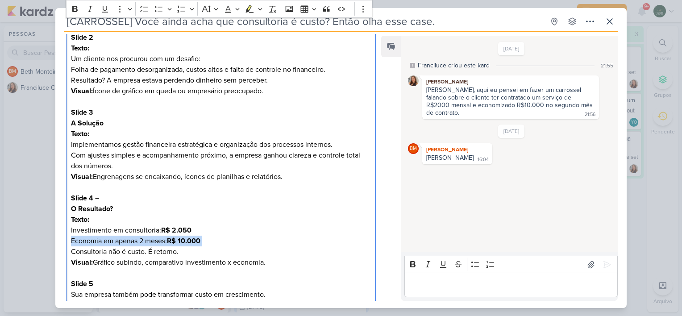
click at [302, 243] on p "Texto: Investimento em consultoria: R$ 2.050 Economia em apenas 2 meses: R$ 10.…" at bounding box center [221, 235] width 300 height 43
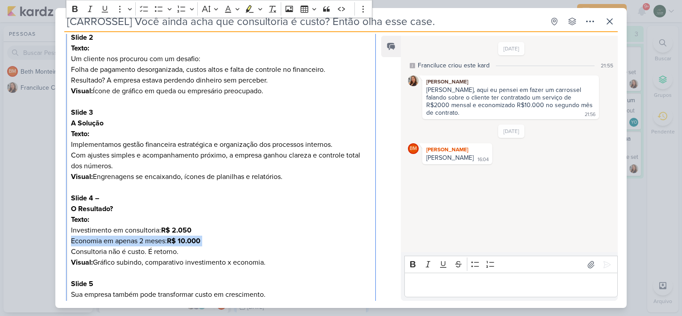
click at [302, 243] on p "Texto: Investimento em consultoria: R$ 2.050 Economia em apenas 2 meses: R$ 10.…" at bounding box center [221, 235] width 300 height 43
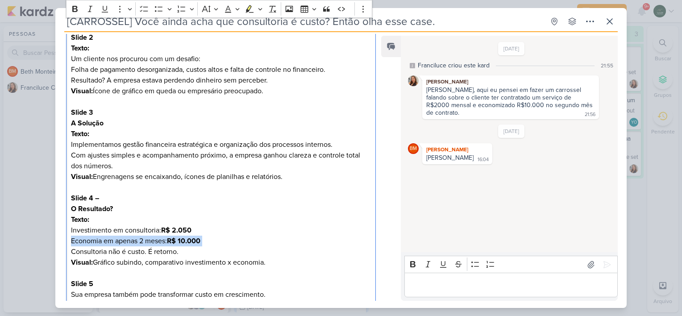
click at [302, 243] on p "Texto: Investimento em consultoria: R$ 2.050 Economia em apenas 2 meses: R$ 10.…" at bounding box center [221, 235] width 300 height 43
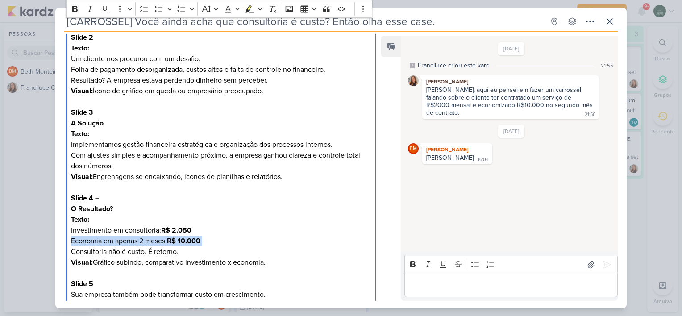
click at [302, 243] on p "Texto: Investimento em consultoria: R$ 2.050 Economia em apenas 2 meses: R$ 10.…" at bounding box center [221, 235] width 300 height 43
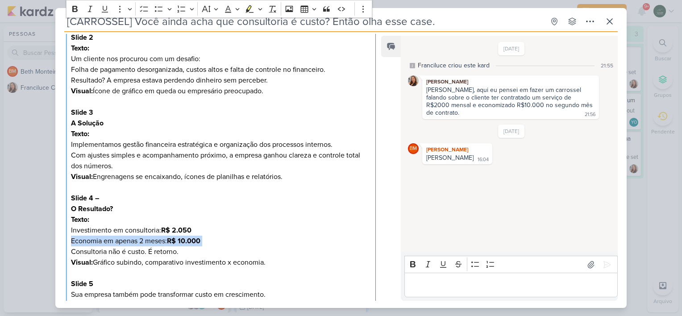
click at [302, 243] on p "Texto: Investimento em consultoria: R$ 2.050 Economia em apenas 2 meses: R$ 10.…" at bounding box center [221, 235] width 300 height 43
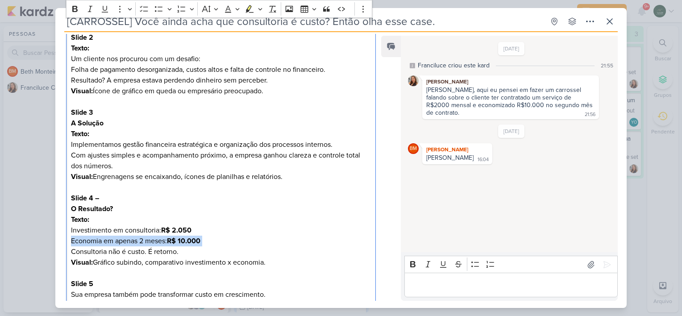
click at [302, 243] on p "Texto: Investimento em consultoria: R$ 2.050 Economia em apenas 2 meses: R$ 10.…" at bounding box center [221, 235] width 300 height 43
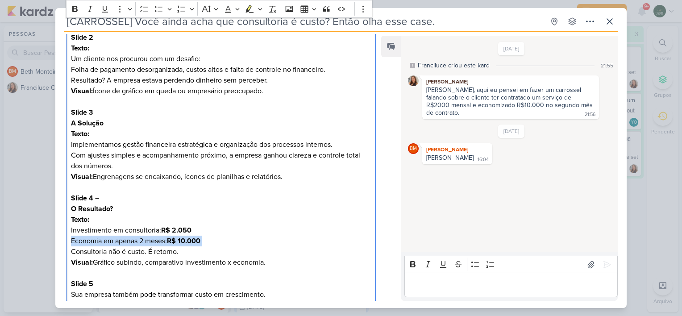
click at [302, 243] on p "Texto: Investimento em consultoria: R$ 2.050 Economia em apenas 2 meses: R$ 10.…" at bounding box center [221, 235] width 300 height 43
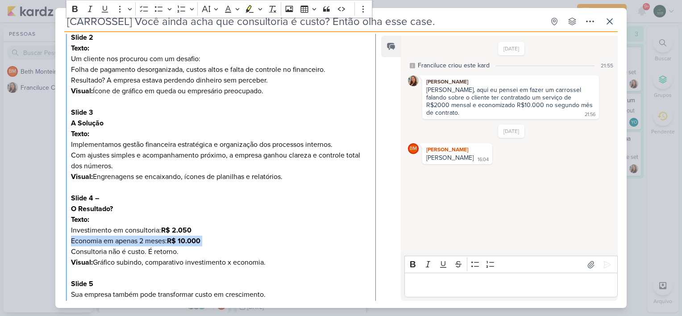
click at [302, 243] on p "Texto: Investimento em consultoria: R$ 2.050 Economia em apenas 2 meses: R$ 10.…" at bounding box center [221, 235] width 300 height 43
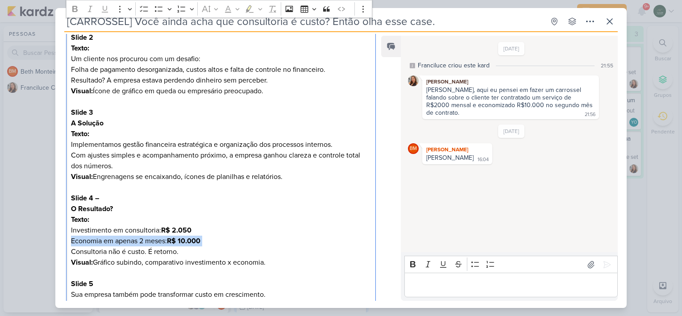
click at [302, 243] on p "Texto: Investimento em consultoria: R$ 2.050 Economia em apenas 2 meses: R$ 10.…" at bounding box center [221, 235] width 300 height 43
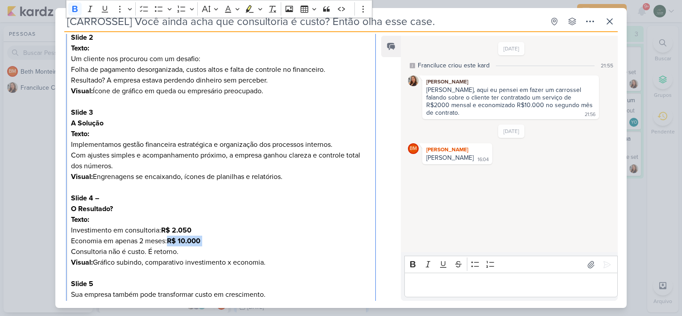
click at [302, 243] on p "Texto: Investimento em consultoria: R$ 2.050 Economia em apenas 2 meses: R$ 10.…" at bounding box center [221, 235] width 300 height 43
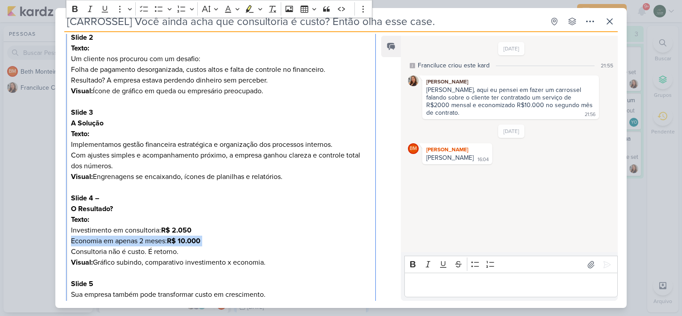
click at [302, 243] on p "Texto: Investimento em consultoria: R$ 2.050 Economia em apenas 2 meses: R$ 10.…" at bounding box center [221, 235] width 300 height 43
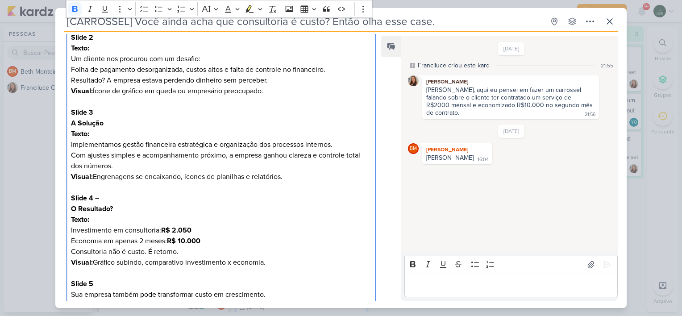
click at [302, 243] on p "Texto: Investimento em consultoria: R$ 2.050 Economia em apenas 2 meses: R$ 10.…" at bounding box center [221, 235] width 300 height 43
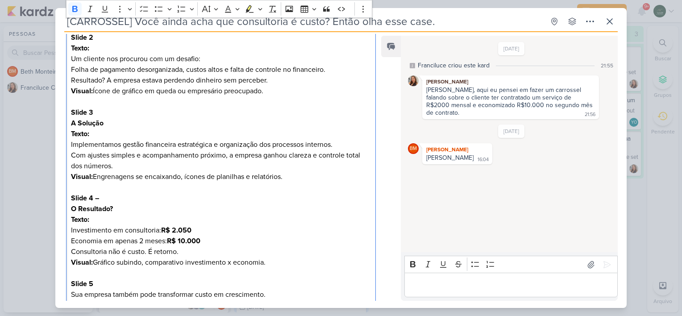
click at [302, 243] on p "Texto: Investimento em consultoria: R$ 2.050 Economia em apenas 2 meses: R$ 10.…" at bounding box center [221, 235] width 300 height 43
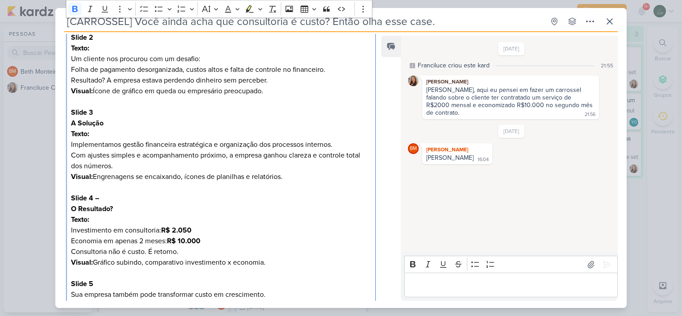
click at [302, 243] on p "Texto: Investimento em consultoria: R$ 2.050 Economia em apenas 2 meses: R$ 10.…" at bounding box center [221, 235] width 300 height 43
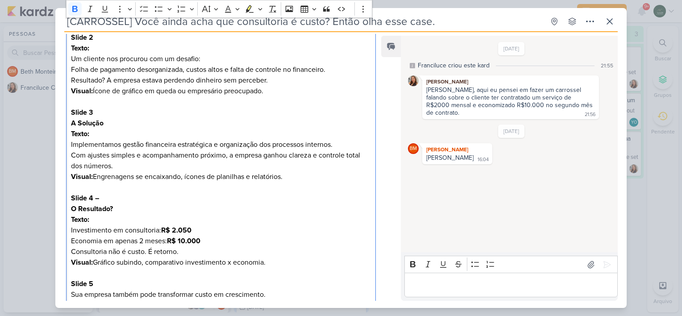
click at [302, 243] on p "Texto: Investimento em consultoria: R$ 2.050 Economia em apenas 2 meses: R$ 10.…" at bounding box center [221, 235] width 300 height 43
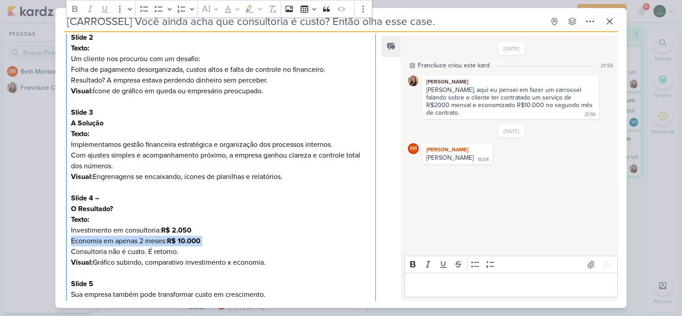
click at [302, 243] on p "Texto: Investimento em consultoria: R$ 2.050 Economia em apenas 2 meses: R$ 10.…" at bounding box center [221, 235] width 300 height 43
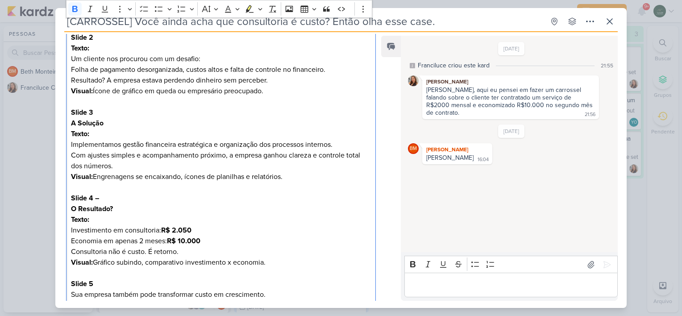
click at [302, 243] on p "Texto: Investimento em consultoria: R$ 2.050 Economia em apenas 2 meses: R$ 10.…" at bounding box center [221, 235] width 300 height 43
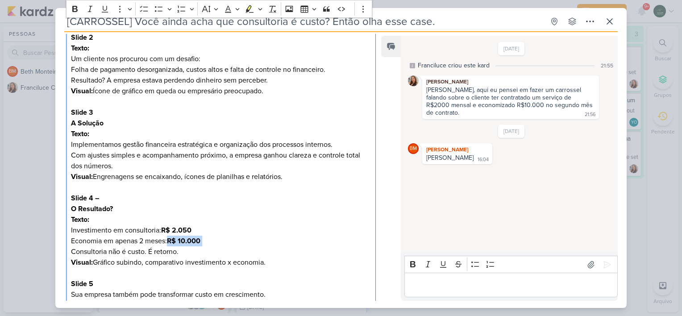
click at [302, 243] on p "Texto: Investimento em consultoria: R$ 2.050 Economia em apenas 2 meses: R$ 10.…" at bounding box center [221, 235] width 300 height 43
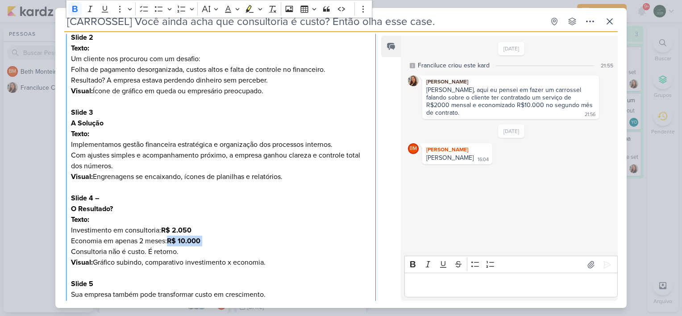
click at [302, 243] on p "Texto: Investimento em consultoria: R$ 2.050 Economia em apenas 2 meses: R$ 10.…" at bounding box center [221, 235] width 300 height 43
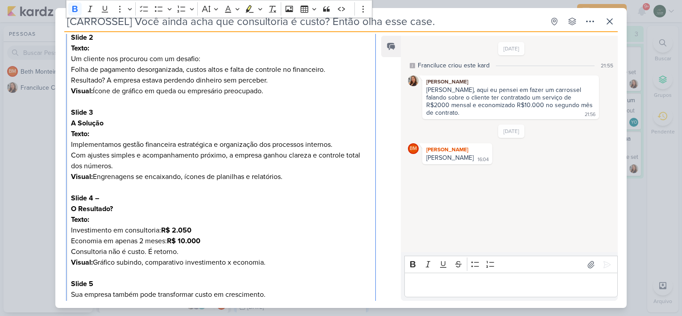
click at [302, 243] on p "Texto: Investimento em consultoria: R$ 2.050 Economia em apenas 2 meses: R$ 10.…" at bounding box center [221, 235] width 300 height 43
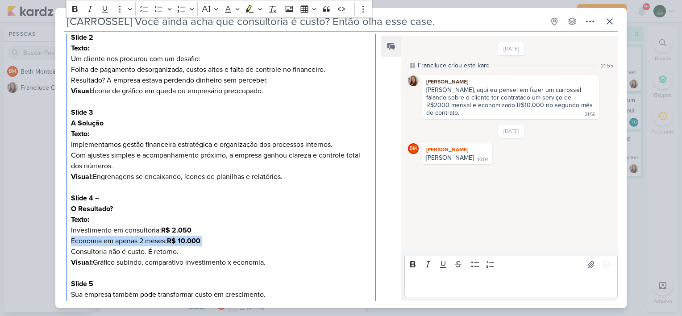
click at [302, 243] on p "Texto: Investimento em consultoria: R$ 2.050 Economia em apenas 2 meses: R$ 10.…" at bounding box center [221, 235] width 300 height 43
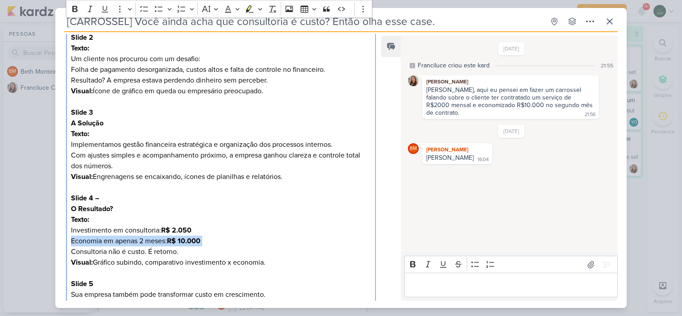
click at [302, 243] on p "Texto: Investimento em consultoria: R$ 2.050 Economia em apenas 2 meses: R$ 10.…" at bounding box center [221, 235] width 300 height 43
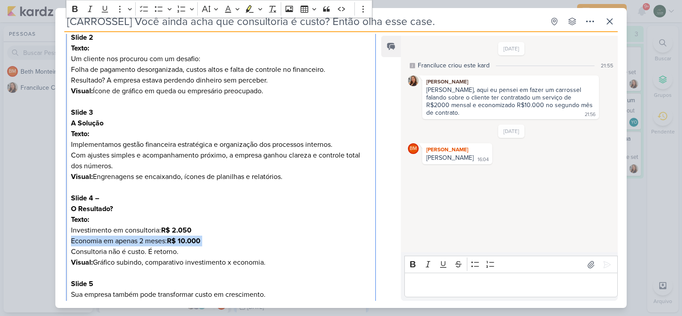
click at [302, 243] on p "Texto: Investimento em consultoria: R$ 2.050 Economia em apenas 2 meses: R$ 10.…" at bounding box center [221, 235] width 300 height 43
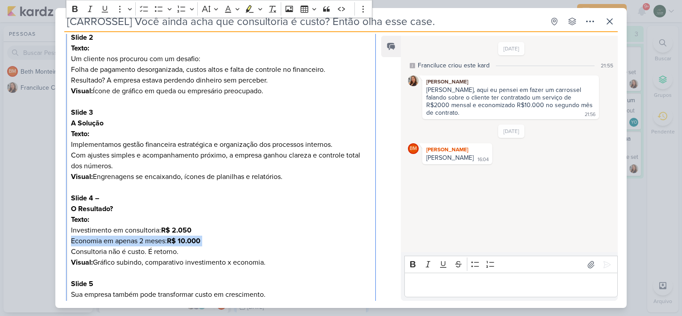
click at [302, 243] on p "Texto: Investimento em consultoria: R$ 2.050 Economia em apenas 2 meses: R$ 10.…" at bounding box center [221, 235] width 300 height 43
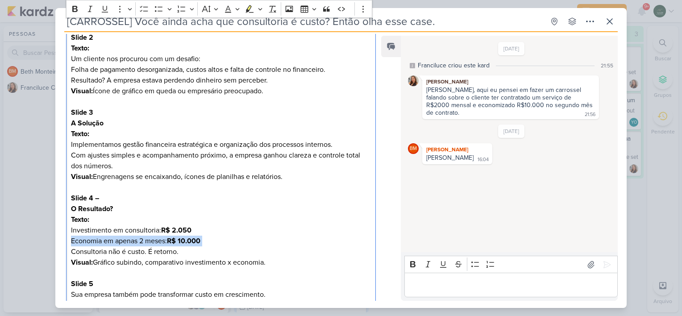
click at [302, 243] on p "Texto: Investimento em consultoria: R$ 2.050 Economia em apenas 2 meses: R$ 10.…" at bounding box center [221, 235] width 300 height 43
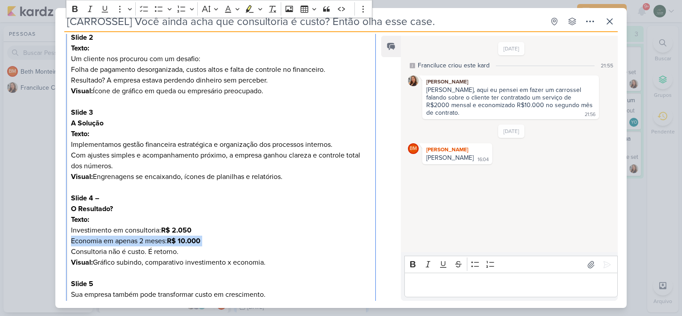
click at [302, 243] on p "Texto: Investimento em consultoria: R$ 2.050 Economia em apenas 2 meses: R$ 10.…" at bounding box center [221, 235] width 300 height 43
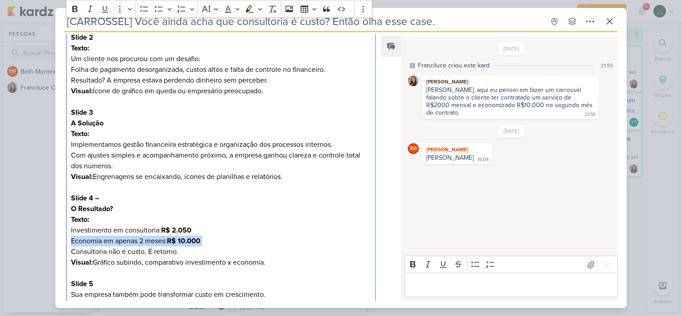
click at [302, 243] on p "Texto: Investimento em consultoria: R$ 2.050 Economia em apenas 2 meses: R$ 10.…" at bounding box center [221, 235] width 300 height 43
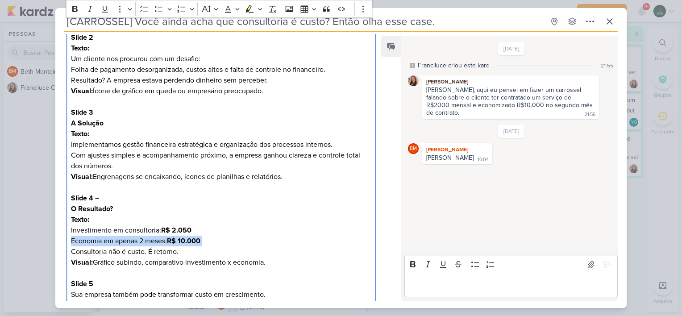
click at [302, 243] on p "Texto: Investimento em consultoria: R$ 2.050 Economia em apenas 2 meses: R$ 10.…" at bounding box center [221, 235] width 300 height 43
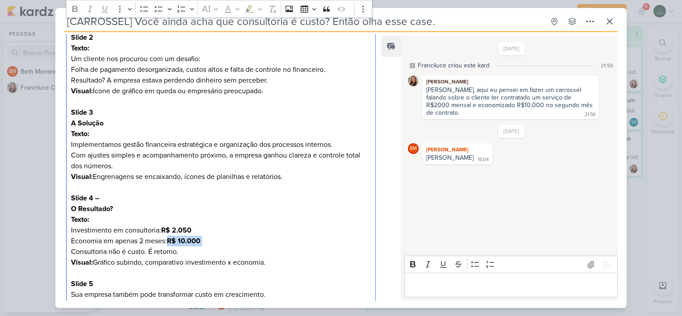
click at [302, 243] on p "Texto: Investimento em consultoria: R$ 2.050 Economia em apenas 2 meses: R$ 10.…" at bounding box center [221, 235] width 300 height 43
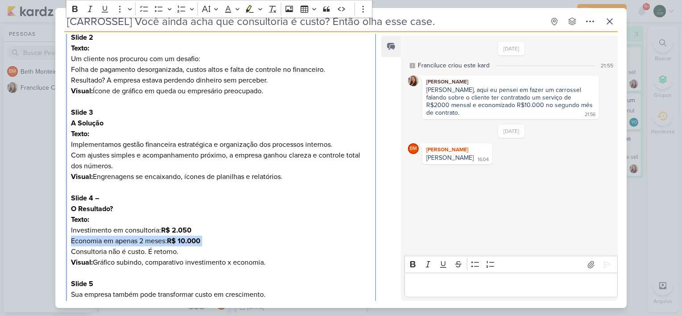
click at [302, 243] on p "Texto: Investimento em consultoria: R$ 2.050 Economia em apenas 2 meses: R$ 10.…" at bounding box center [221, 235] width 300 height 43
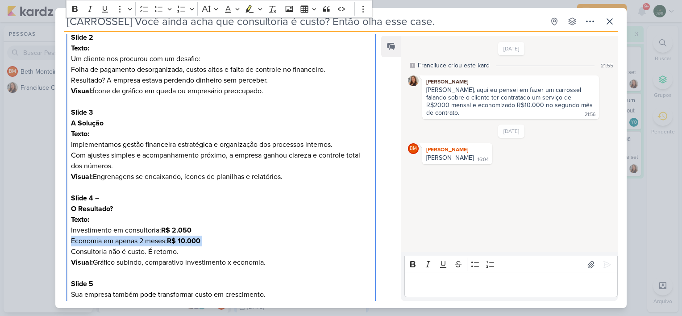
click at [302, 243] on p "Texto: Investimento em consultoria: R$ 2.050 Economia em apenas 2 meses: R$ 10.…" at bounding box center [221, 235] width 300 height 43
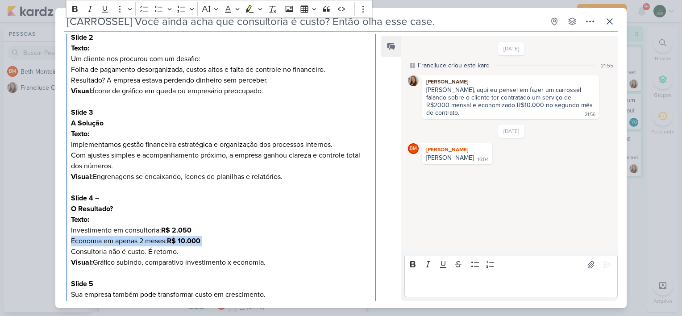
click at [302, 243] on p "Texto: Investimento em consultoria: R$ 2.050 Economia em apenas 2 meses: R$ 10.…" at bounding box center [221, 235] width 300 height 43
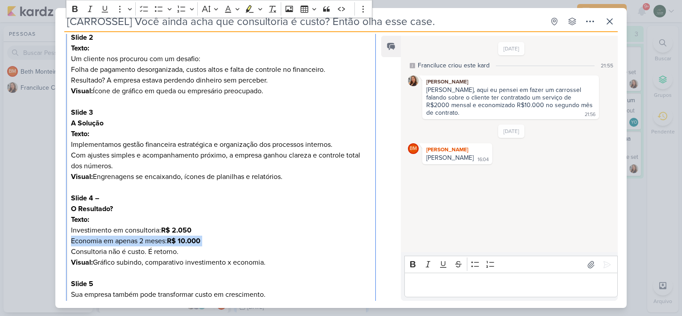
click at [302, 243] on p "Texto: Investimento em consultoria: R$ 2.050 Economia em apenas 2 meses: R$ 10.…" at bounding box center [221, 235] width 300 height 43
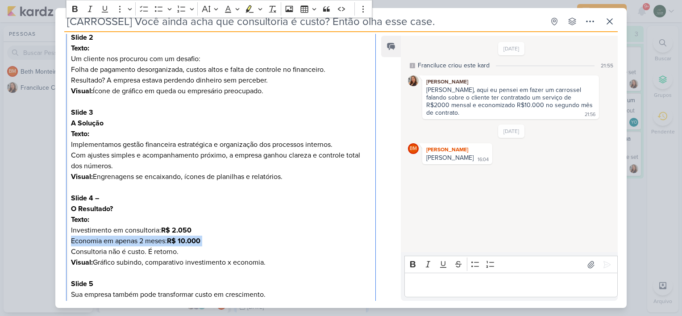
click at [302, 243] on p "Texto: Investimento em consultoria: R$ 2.050 Economia em apenas 2 meses: R$ 10.…" at bounding box center [221, 235] width 300 height 43
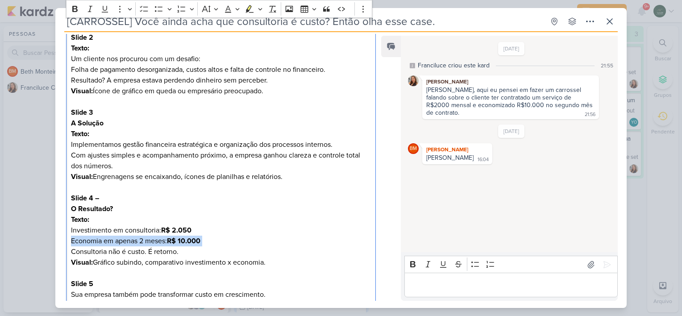
click at [302, 243] on p "Texto: Investimento em consultoria: R$ 2.050 Economia em apenas 2 meses: R$ 10.…" at bounding box center [221, 235] width 300 height 43
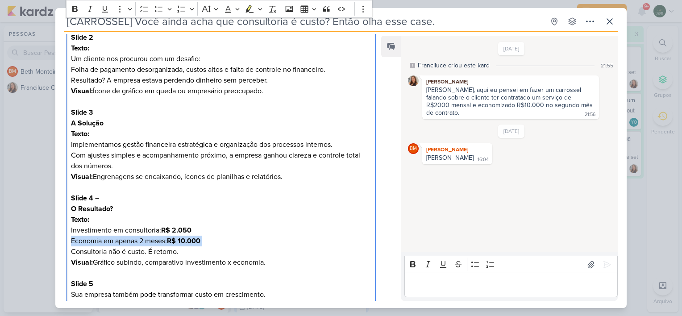
click at [302, 243] on p "Texto: Investimento em consultoria: R$ 2.050 Economia em apenas 2 meses: R$ 10.…" at bounding box center [221, 235] width 300 height 43
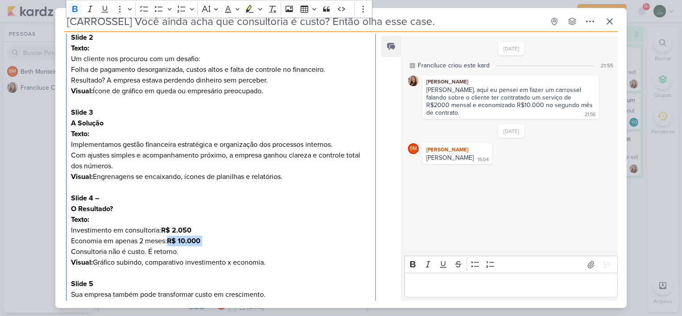
click at [302, 243] on p "Texto: Investimento em consultoria: R$ 2.050 Economia em apenas 2 meses: R$ 10.…" at bounding box center [221, 235] width 300 height 43
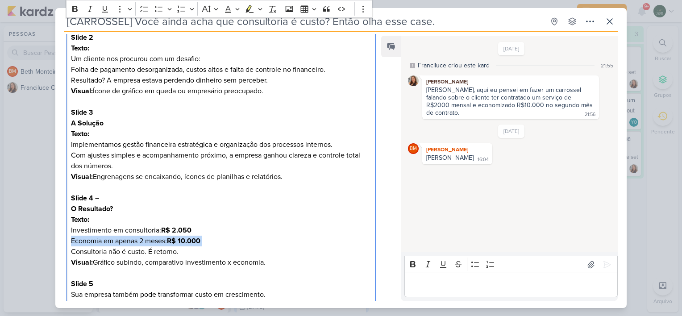
click at [302, 243] on p "Texto: Investimento em consultoria: R$ 2.050 Economia em apenas 2 meses: R$ 10.…" at bounding box center [221, 235] width 300 height 43
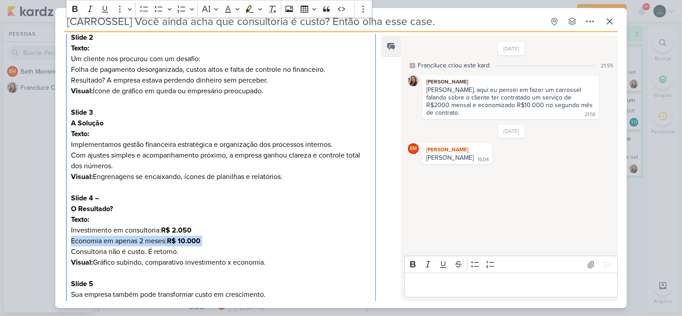
click at [302, 243] on p "Texto: Investimento em consultoria: R$ 2.050 Economia em apenas 2 meses: R$ 10.…" at bounding box center [221, 235] width 300 height 43
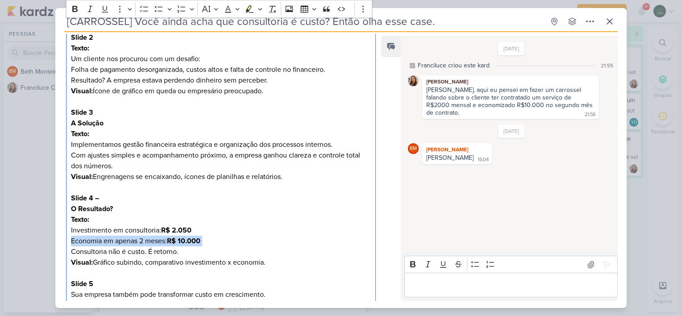
click at [302, 243] on p "Texto: Investimento em consultoria: R$ 2.050 Economia em apenas 2 meses: R$ 10.…" at bounding box center [221, 235] width 300 height 43
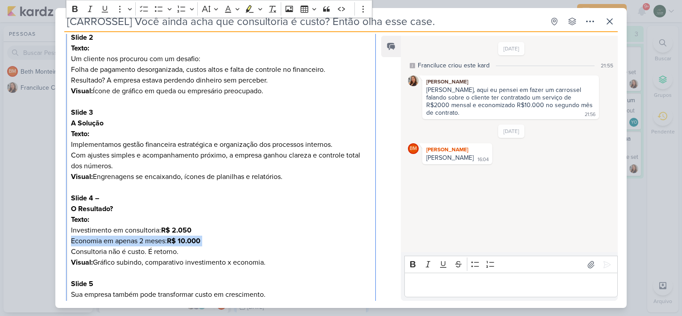
click at [302, 243] on p "Texto: Investimento em consultoria: R$ 2.050 Economia em apenas 2 meses: R$ 10.…" at bounding box center [221, 235] width 300 height 43
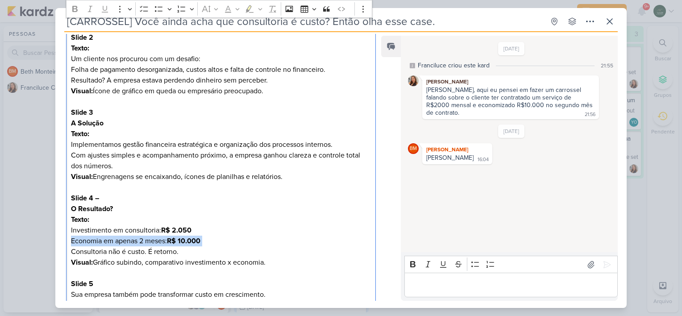
click at [302, 243] on p "Texto: Investimento em consultoria: R$ 2.050 Economia em apenas 2 meses: R$ 10.…" at bounding box center [221, 235] width 300 height 43
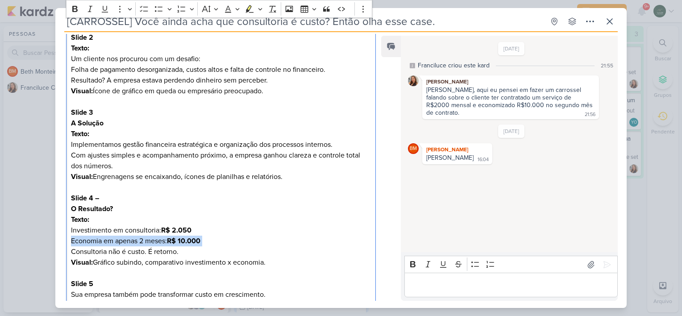
click at [302, 243] on p "Texto: Investimento em consultoria: R$ 2.050 Economia em apenas 2 meses: R$ 10.…" at bounding box center [221, 235] width 300 height 43
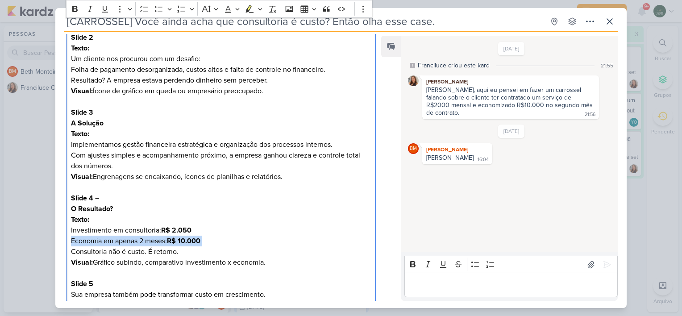
click at [302, 243] on p "Texto: Investimento em consultoria: R$ 2.050 Economia em apenas 2 meses: R$ 10.…" at bounding box center [221, 235] width 300 height 43
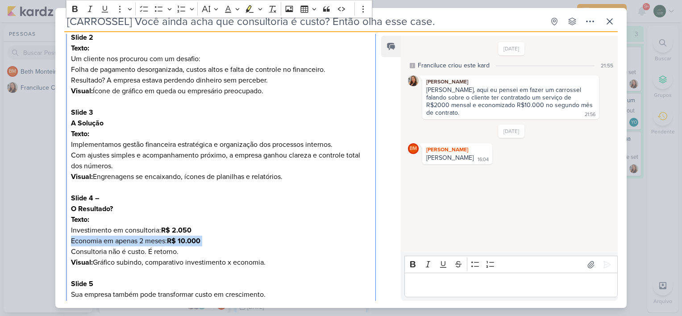
click at [302, 243] on p "Texto: Investimento em consultoria: R$ 2.050 Economia em apenas 2 meses: R$ 10.…" at bounding box center [221, 235] width 300 height 43
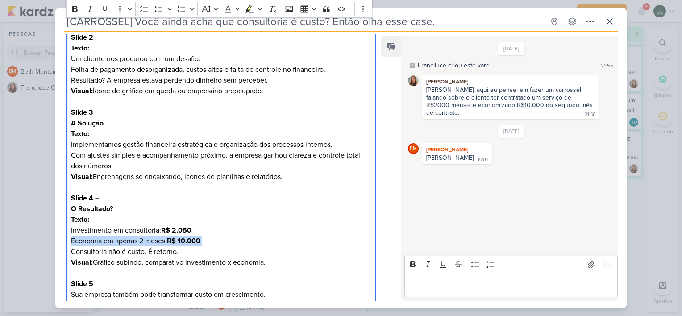
click at [302, 243] on p "Texto: Investimento em consultoria: R$ 2.050 Economia em apenas 2 meses: R$ 10.…" at bounding box center [221, 235] width 300 height 43
click
drag, startPoint x: 288, startPoint y: 239, endPoint x: 270, endPoint y: 242, distance: 18.0
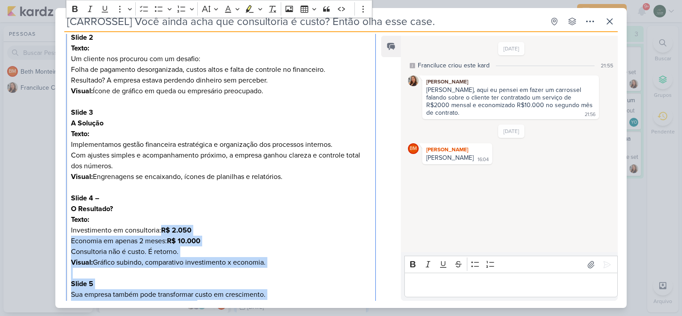
scroll to position [292, 0]
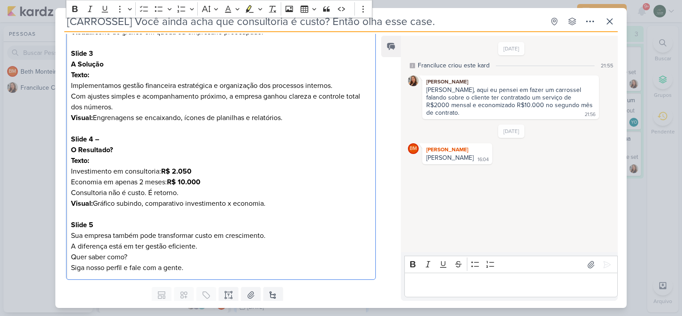
drag, startPoint x: 366, startPoint y: 234, endPoint x: 302, endPoint y: 167, distance: 92.5
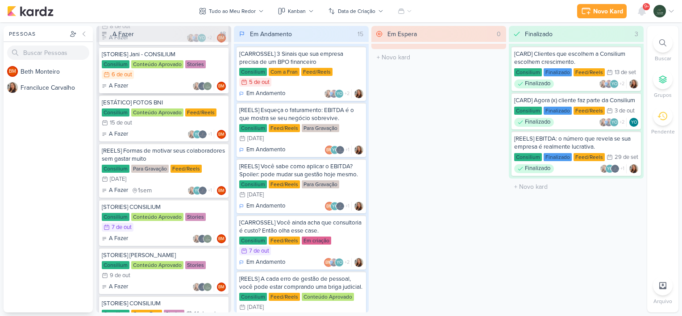
scroll to position [268, 0]
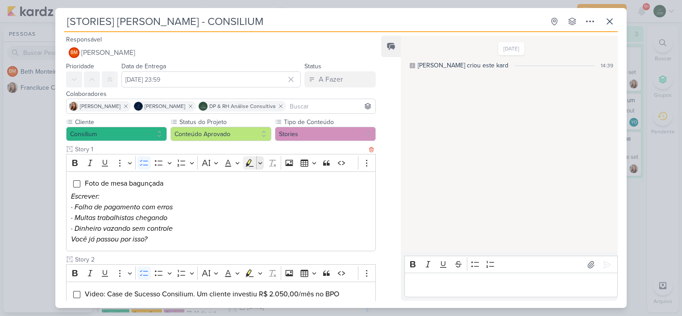
type input "[STORIES] Vitor - CONSILIUM"
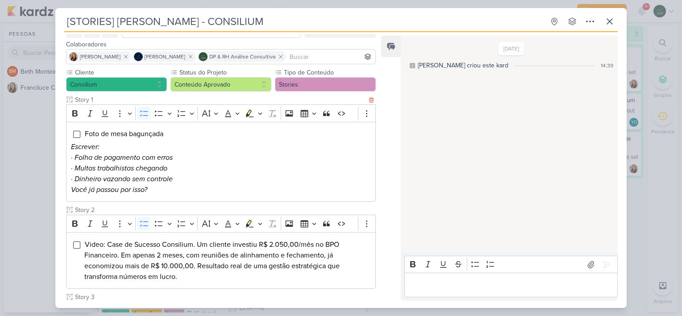
scroll to position [50, 0]
